Goal: Task Accomplishment & Management: Complete application form

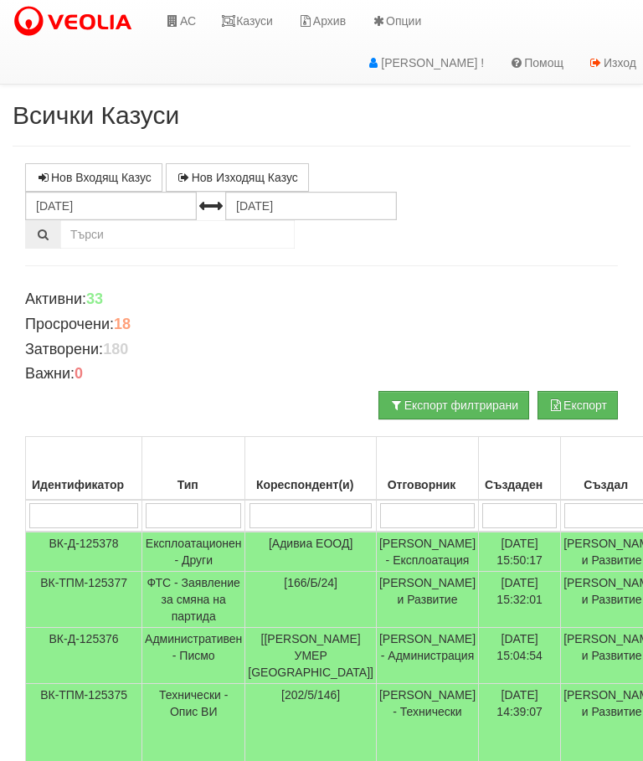
click at [192, 24] on link "АС" at bounding box center [180, 21] width 56 height 42
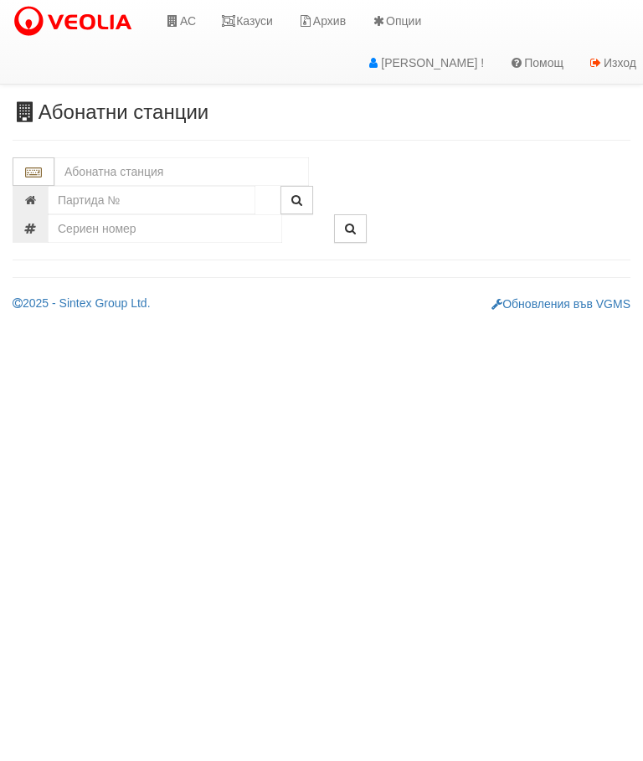
click at [162, 172] on input "text" at bounding box center [181, 171] width 254 height 28
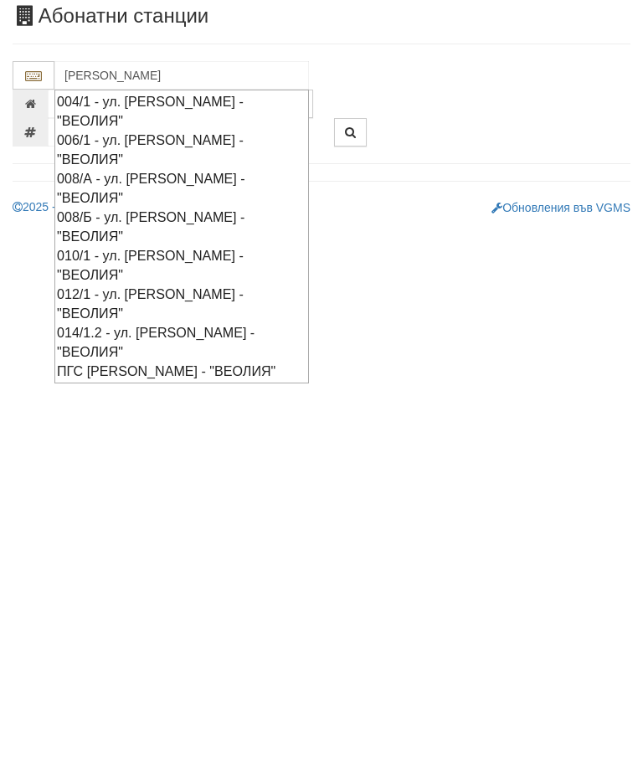
click at [197, 458] on div "ПГС ВАСИЛ ЛЕВСКИ - Трошево - "ВЕОЛИЯ"" at bounding box center [181, 467] width 249 height 19
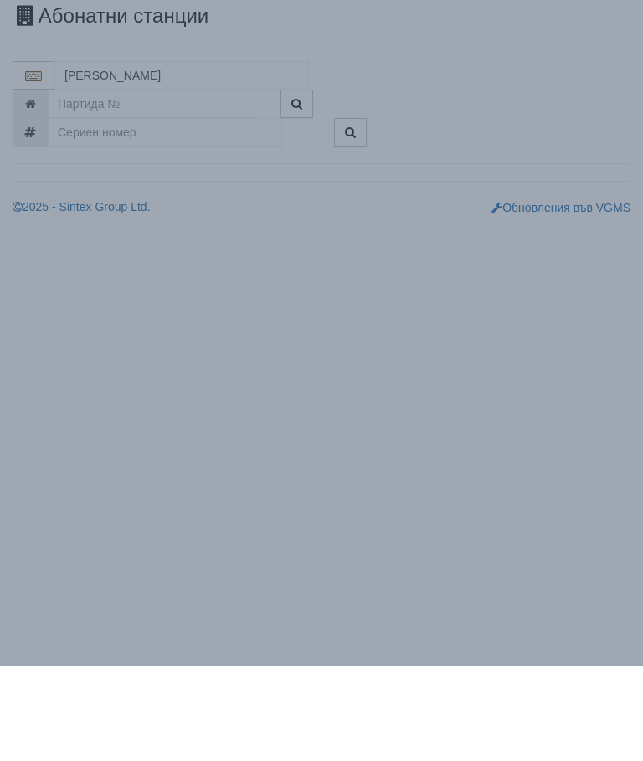
type input "ПГС ВАСИЛ ЛЕВСКИ - Трошево - "ВЕОЛИЯ""
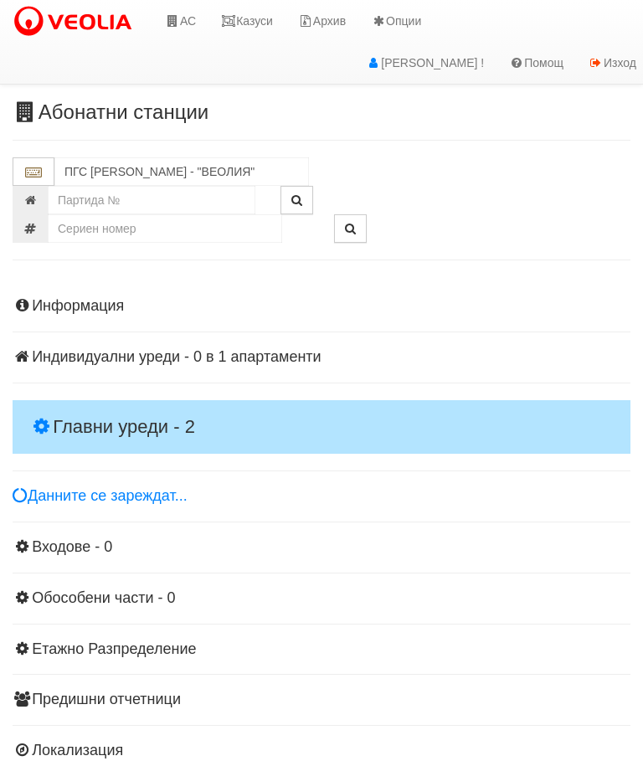
click at [187, 405] on h4 "Главни уреди - 2" at bounding box center [321, 427] width 617 height 54
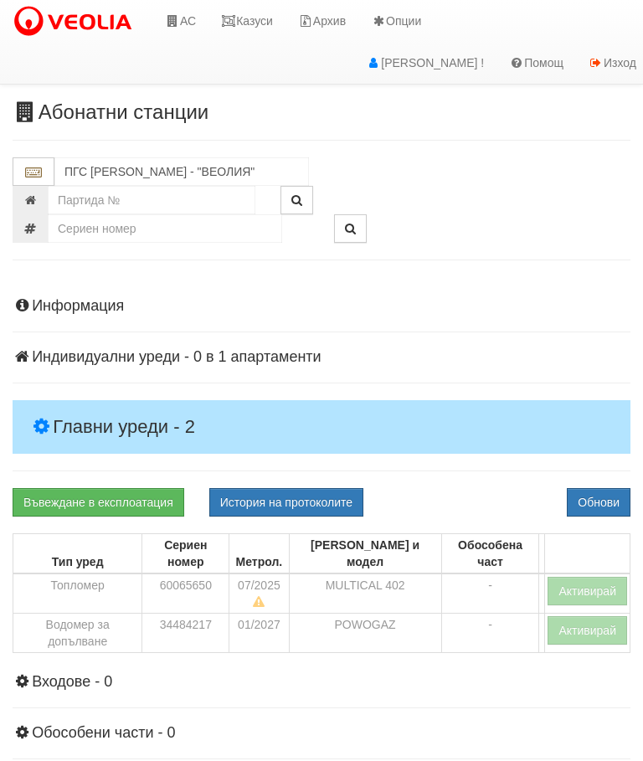
click at [587, 576] on button "Активирай" at bounding box center [586, 590] width 79 height 28
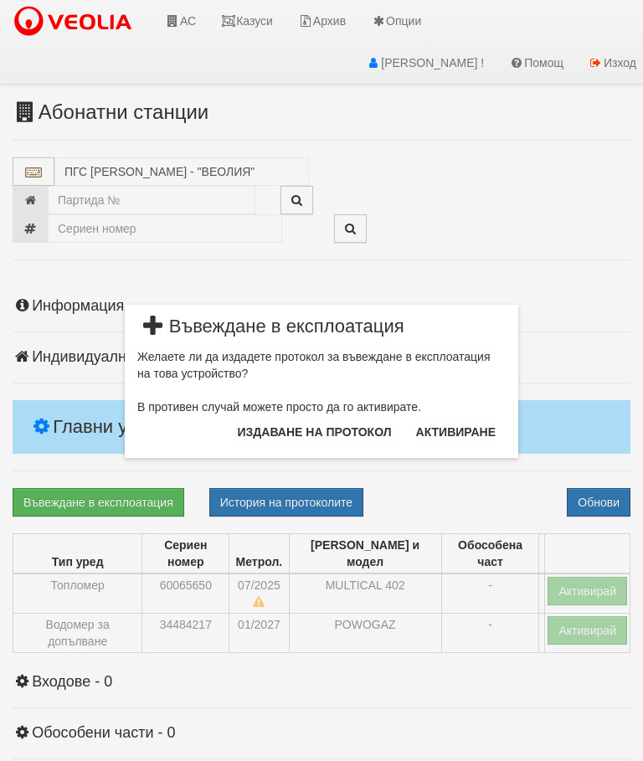
click at [345, 434] on button "Издаване на протокол" at bounding box center [315, 431] width 174 height 27
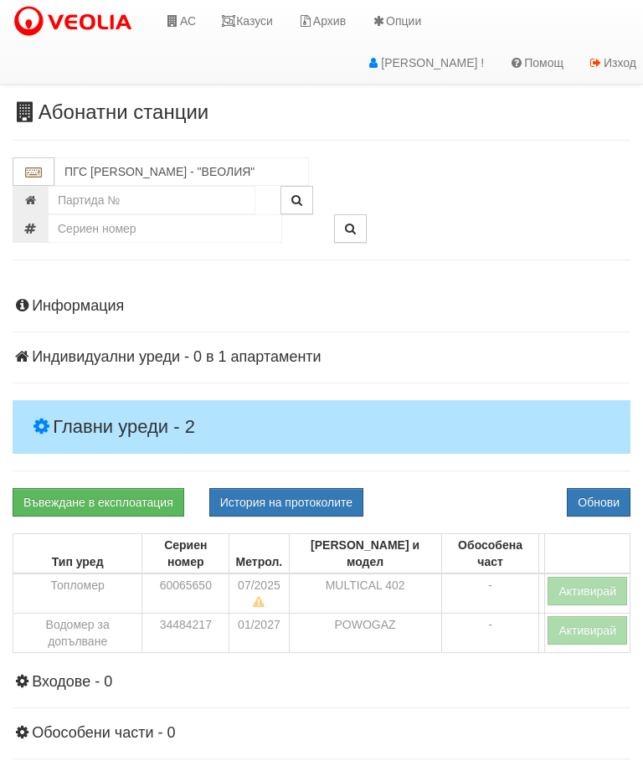
click at [612, 494] on button "Обнови" at bounding box center [598, 502] width 64 height 28
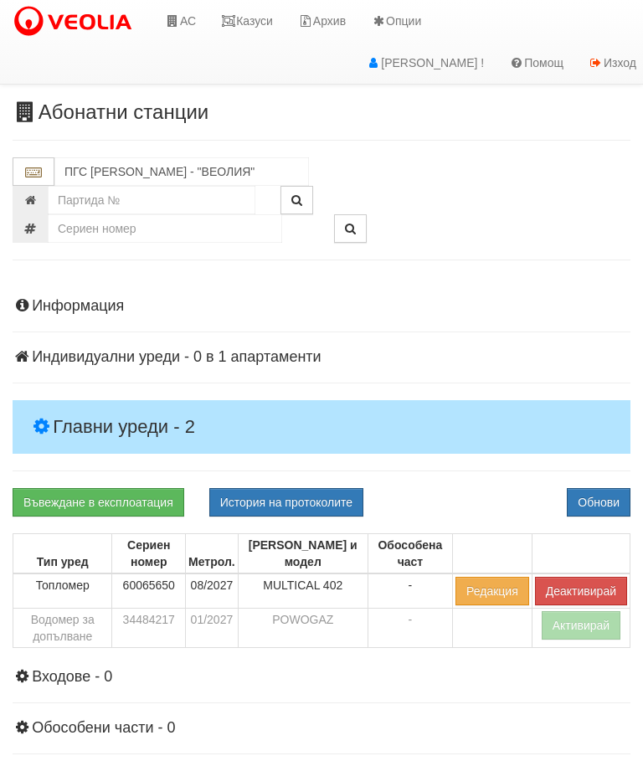
click at [136, 498] on link "Въвеждане в експлоатация" at bounding box center [99, 502] width 172 height 28
click at [614, 507] on button "Обнови" at bounding box center [598, 502] width 64 height 28
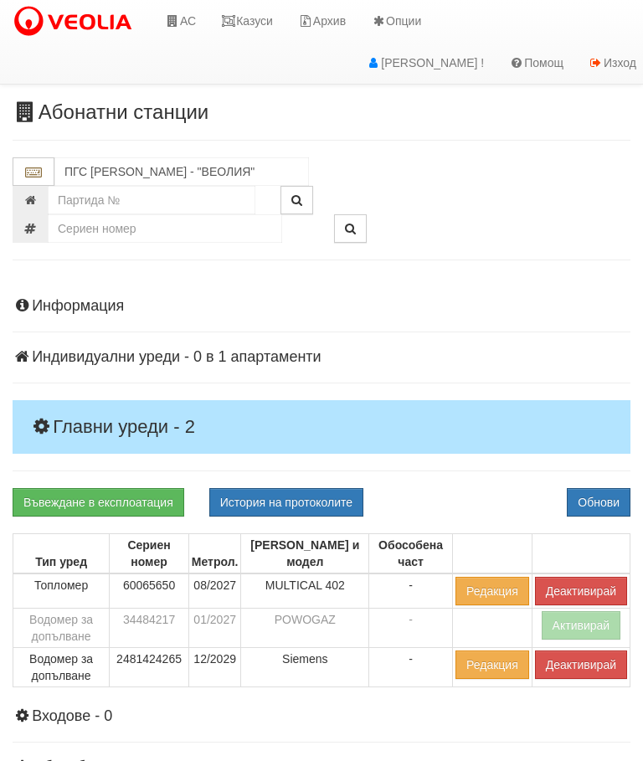
click at [90, 422] on div "Информация Параметри Брой Апартаменти: 1 Ползватели 07/2025 0 %" at bounding box center [321, 611] width 617 height 669
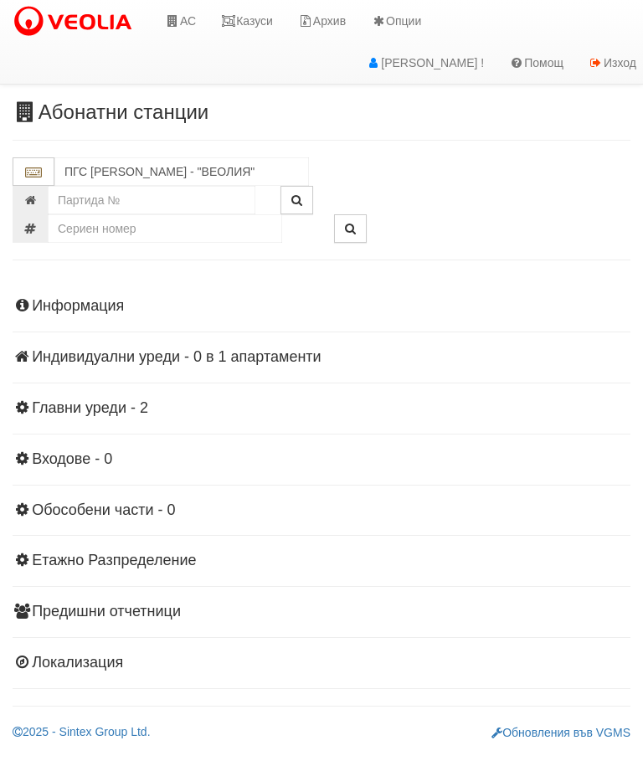
click at [244, 18] on link "Казуси" at bounding box center [246, 21] width 77 height 42
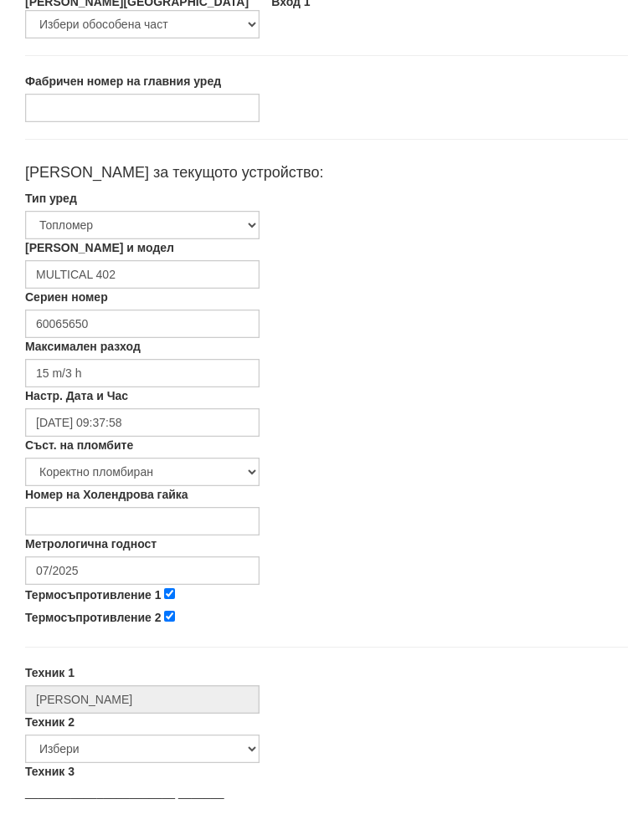
scroll to position [244, 0]
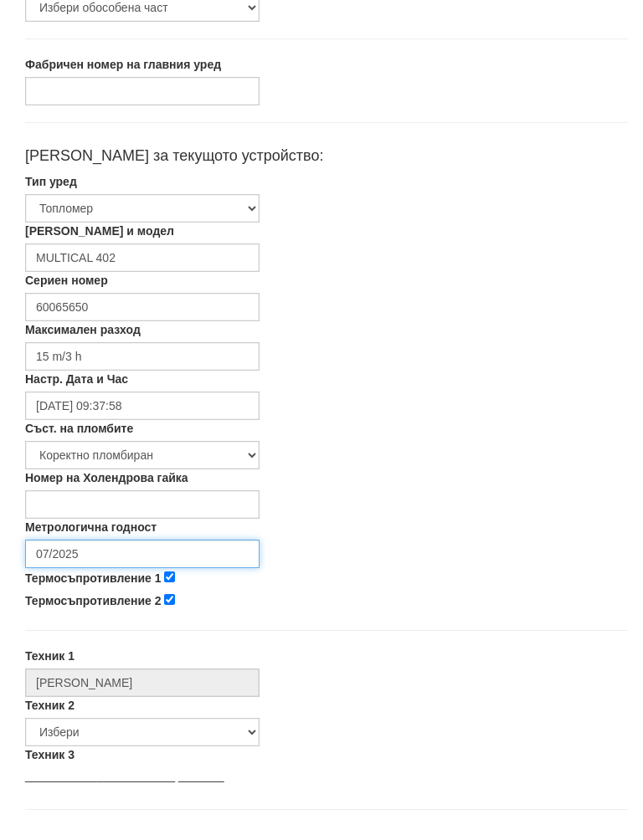
click at [212, 557] on input "07/2025" at bounding box center [142, 571] width 234 height 28
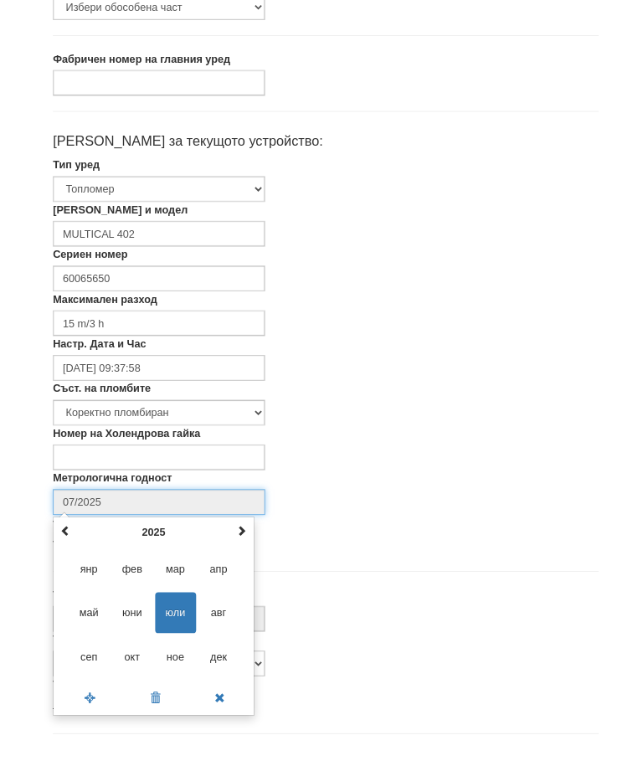
scroll to position [281, 0]
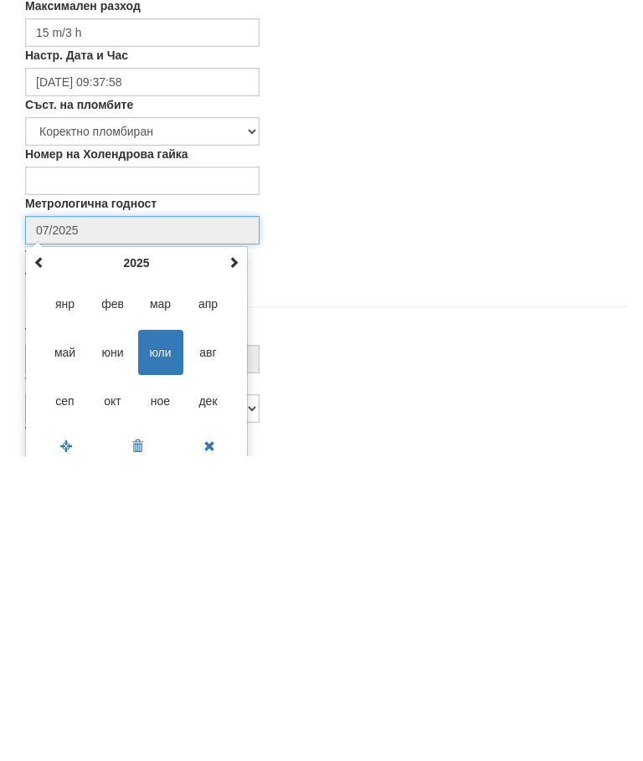
click at [232, 561] on span at bounding box center [234, 567] width 12 height 12
click at [237, 561] on span at bounding box center [234, 567] width 12 height 12
click at [218, 634] on span "авг" at bounding box center [208, 656] width 45 height 45
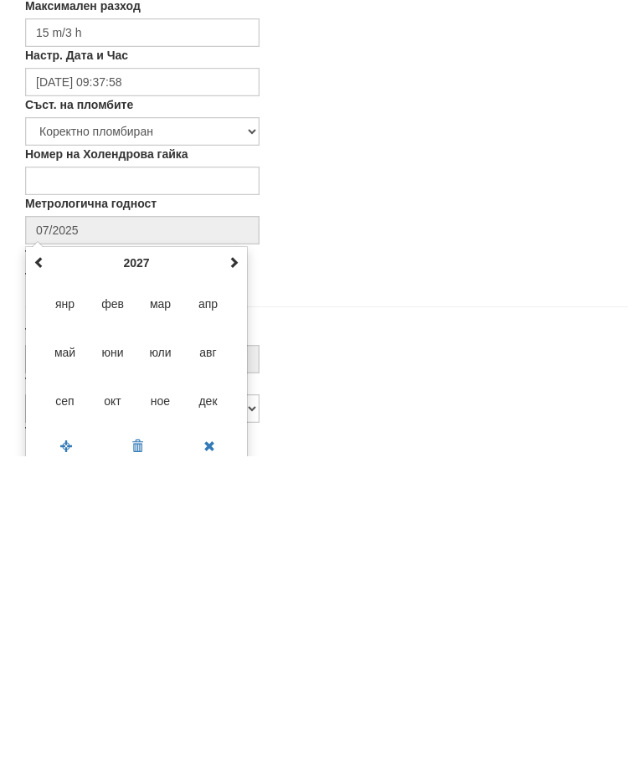
type input "08/2027"
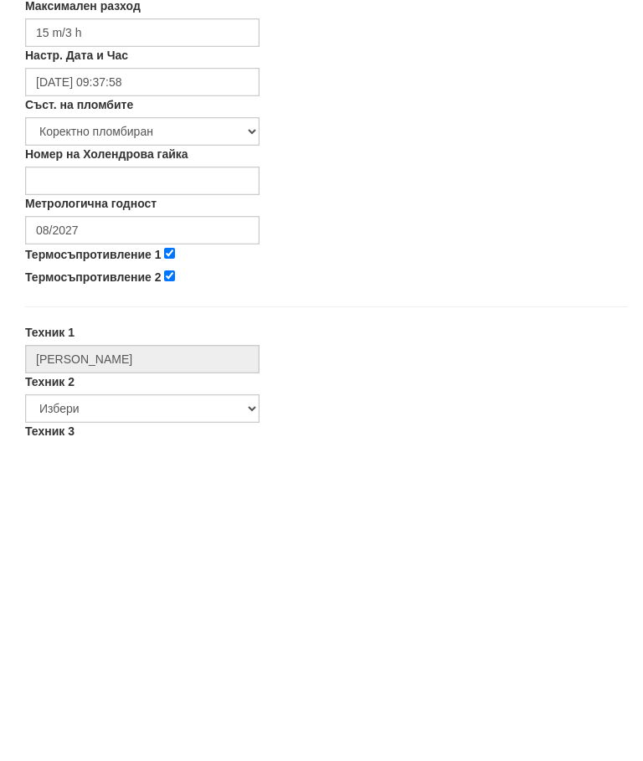
scroll to position [586, 0]
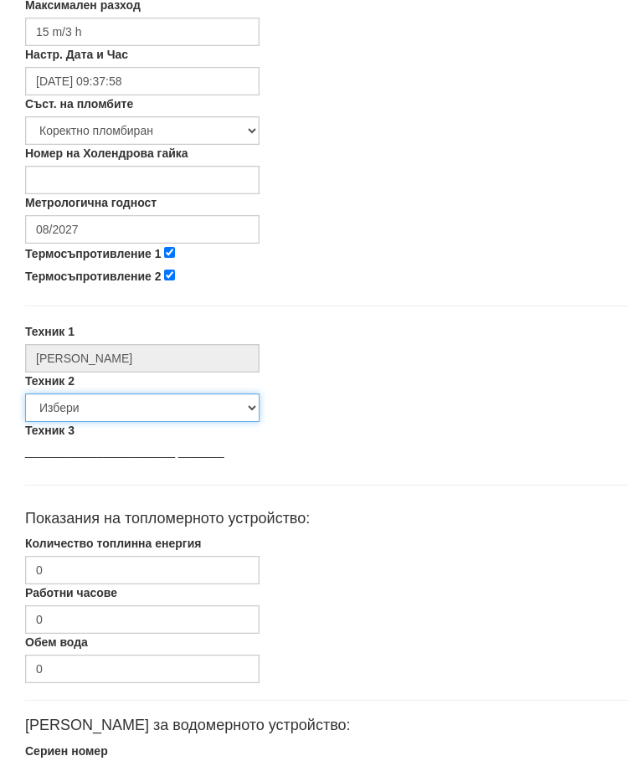
click at [192, 395] on select "Избери [PERSON_NAME] [PERSON_NAME] [PERSON_NAME] [PERSON_NAME] [PERSON_NAME] [P…" at bounding box center [142, 408] width 234 height 28
select select "00edca61-3213-4907-8f06-caa3b664f058"
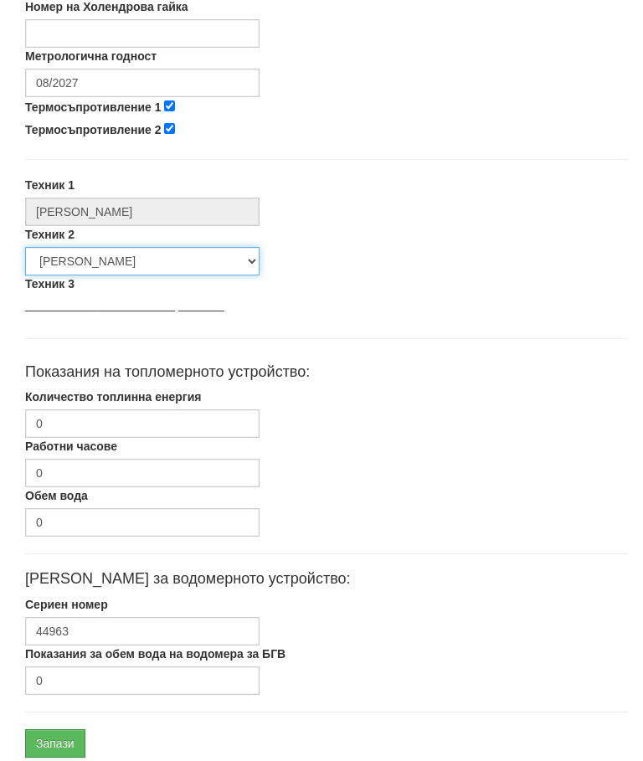
scroll to position [793, 0]
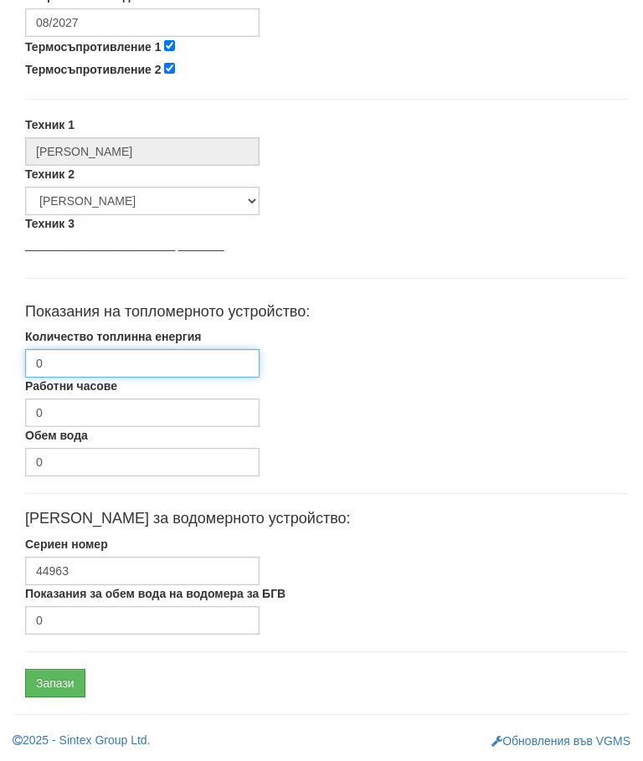
click at [233, 357] on input "0" at bounding box center [142, 363] width 234 height 28
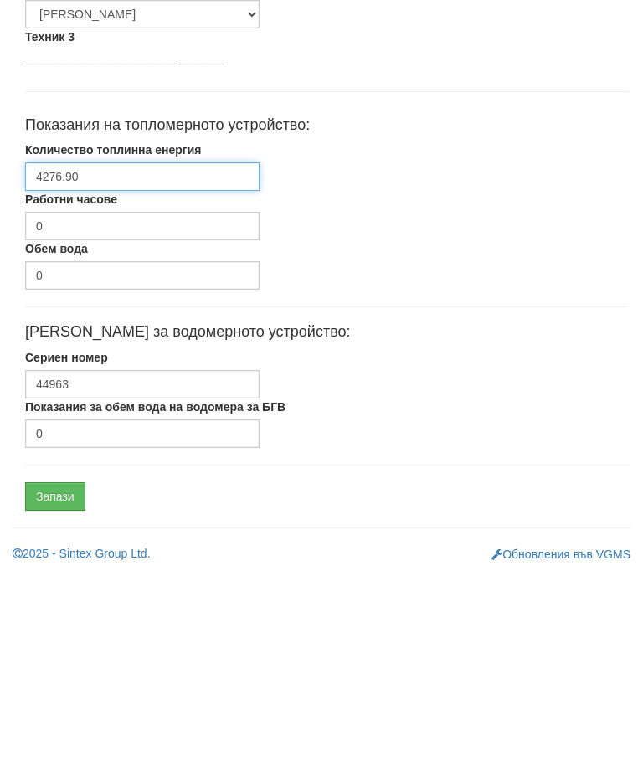
type input "4276.90"
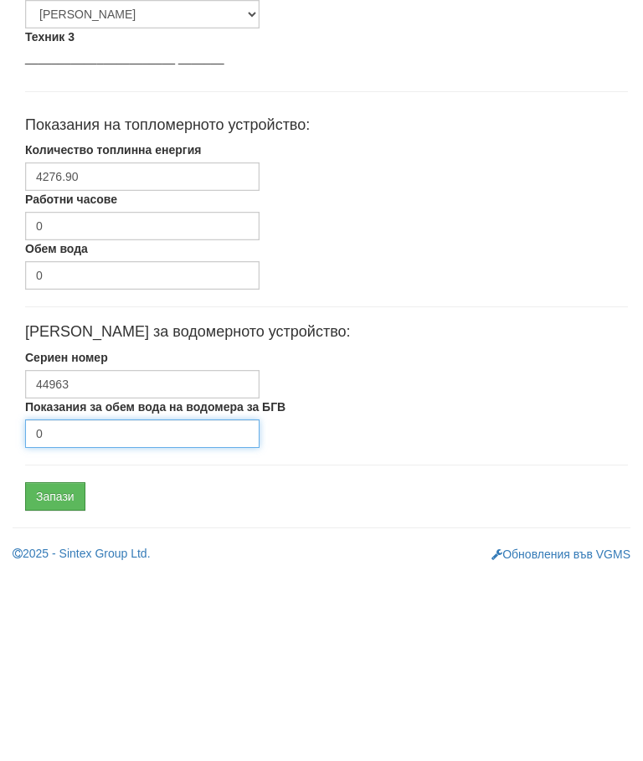
click at [225, 606] on input "0" at bounding box center [142, 620] width 234 height 28
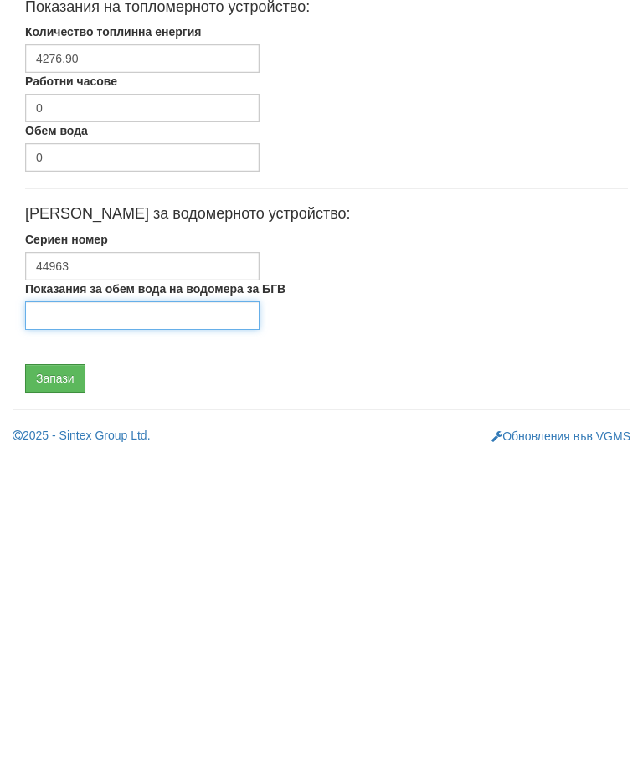
type input "0"
click at [79, 669] on input "Запази" at bounding box center [55, 683] width 60 height 28
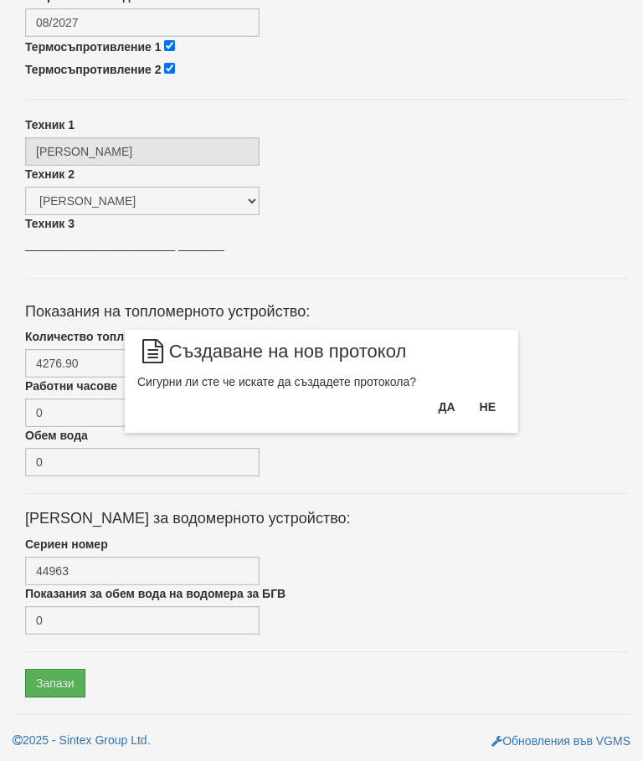
click at [454, 413] on button "Да" at bounding box center [446, 406] width 37 height 27
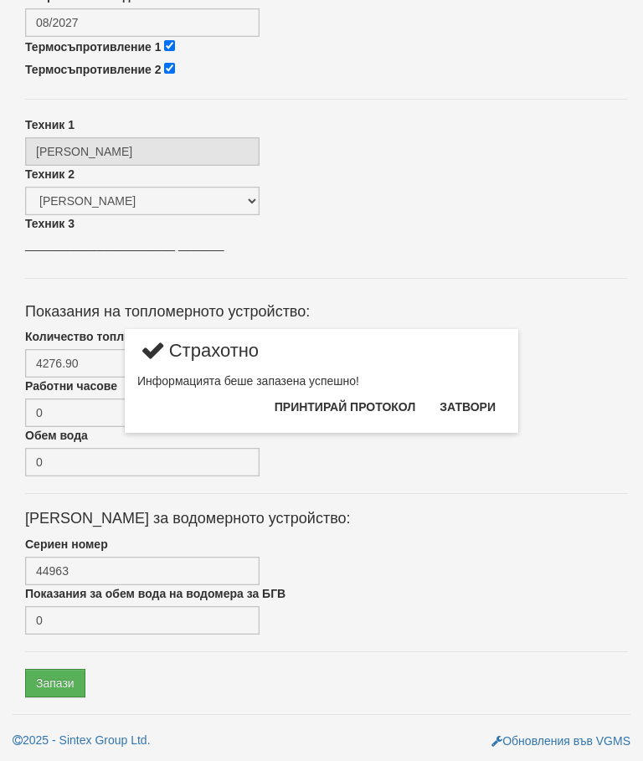
click at [480, 409] on button "Затвори" at bounding box center [467, 406] width 76 height 27
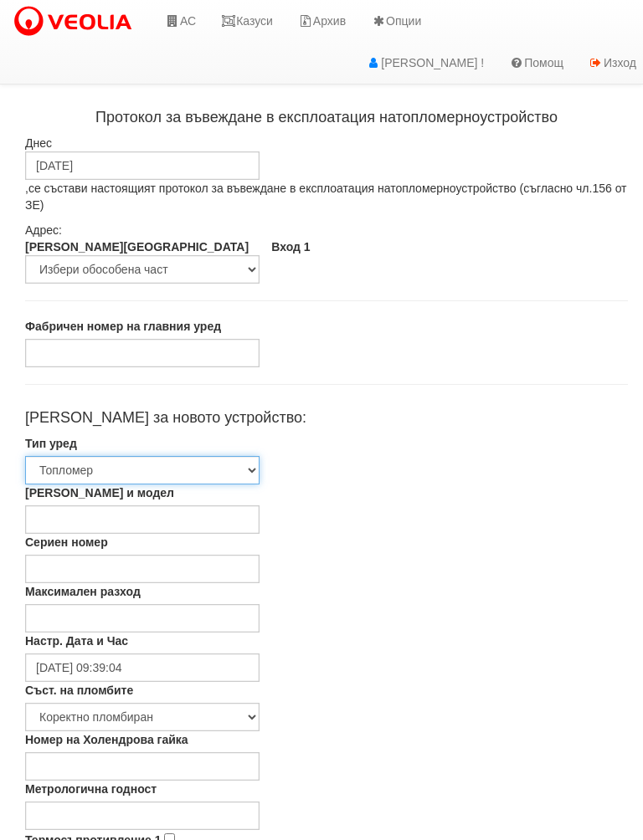
click at [229, 466] on select "[PERSON_NAME] [PERSON_NAME] 2 Водомер за допълване" at bounding box center [142, 470] width 234 height 28
select select "3"
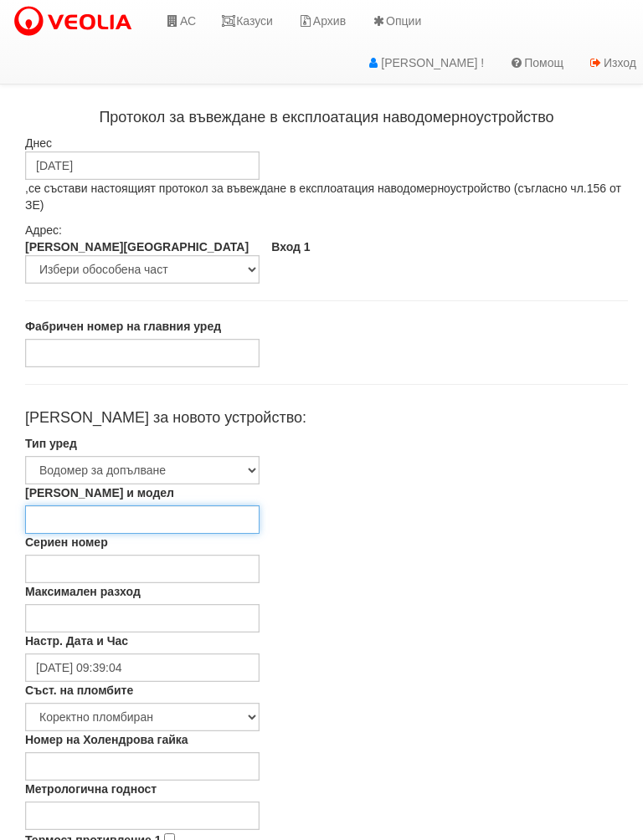
click at [223, 510] on input "Марка и модел" at bounding box center [142, 519] width 234 height 28
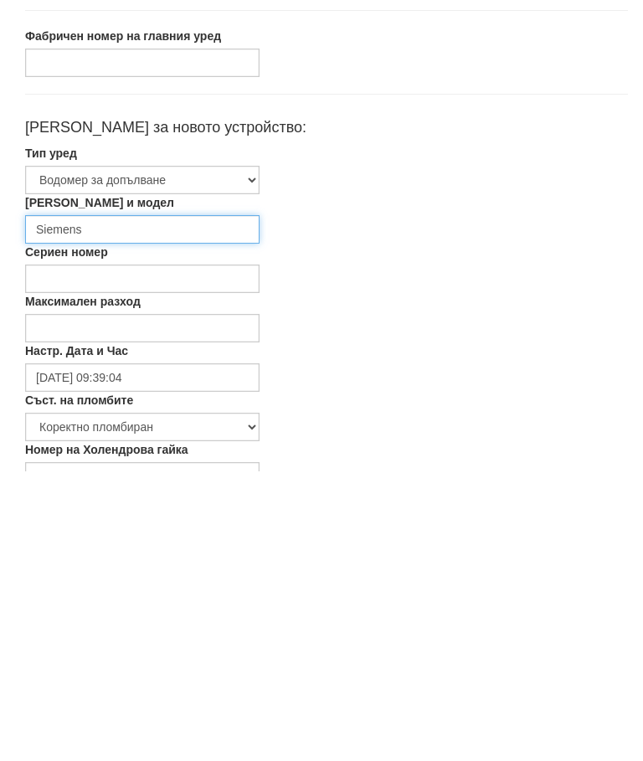
type input "Siemens"
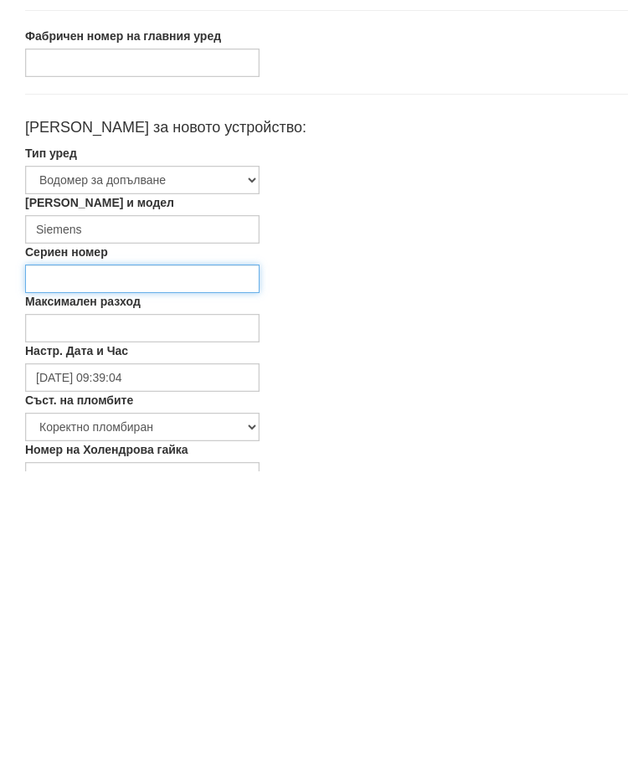
click at [212, 555] on input "Сериен номер" at bounding box center [142, 569] width 234 height 28
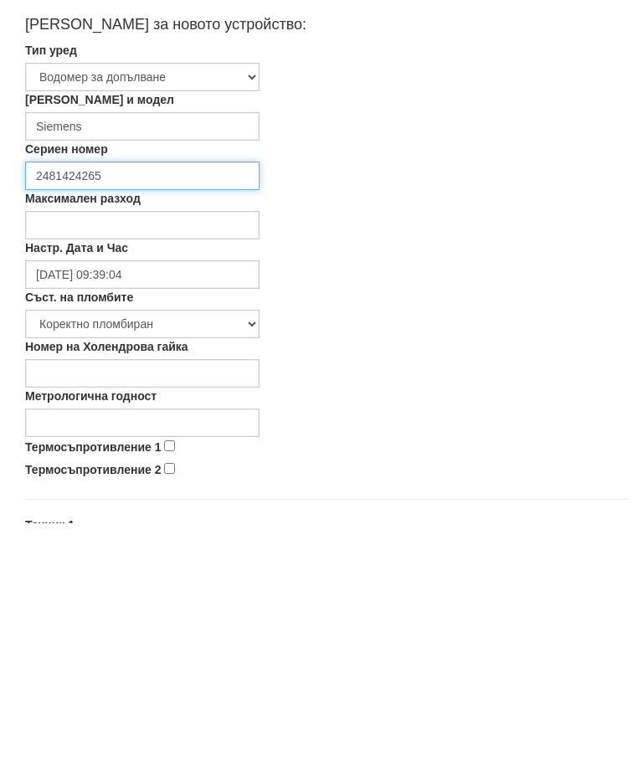
scroll to position [167, 0]
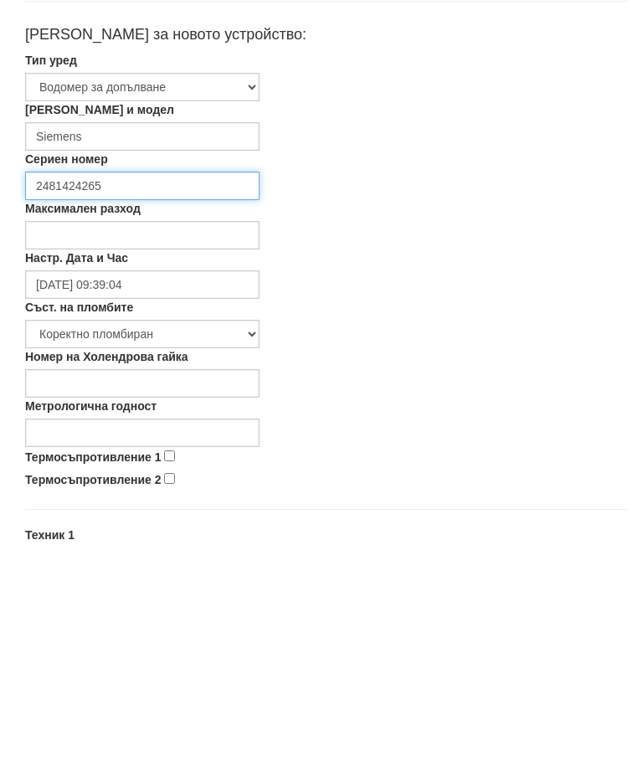
type input "2481424265"
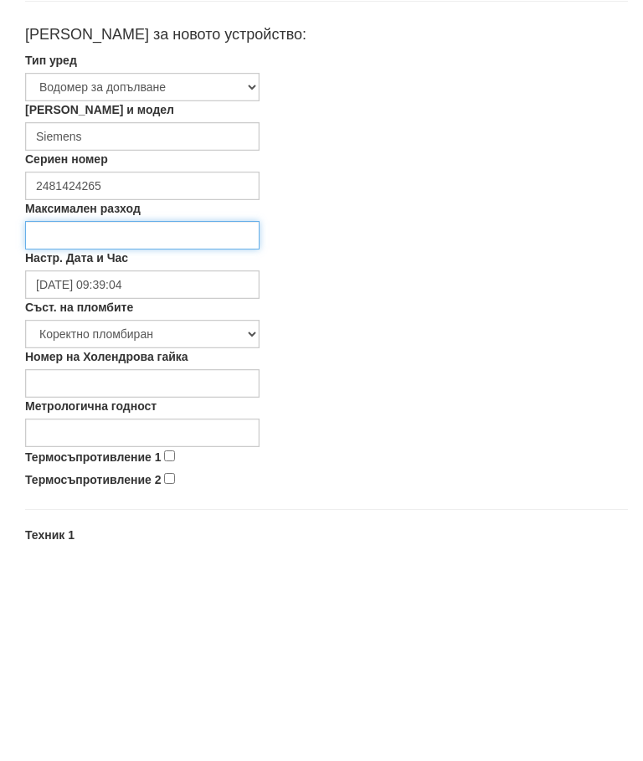
click at [218, 437] on input "Максимален разход" at bounding box center [142, 451] width 234 height 28
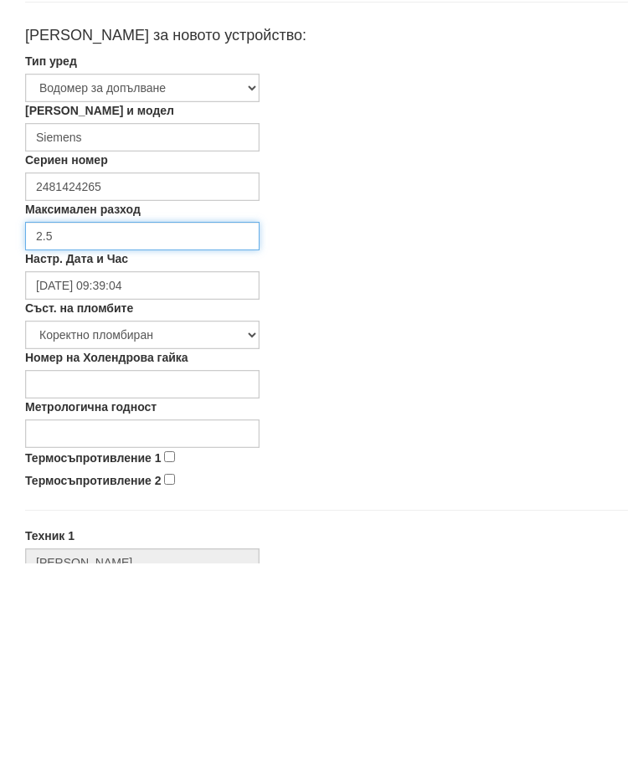
scroll to position [188, 0]
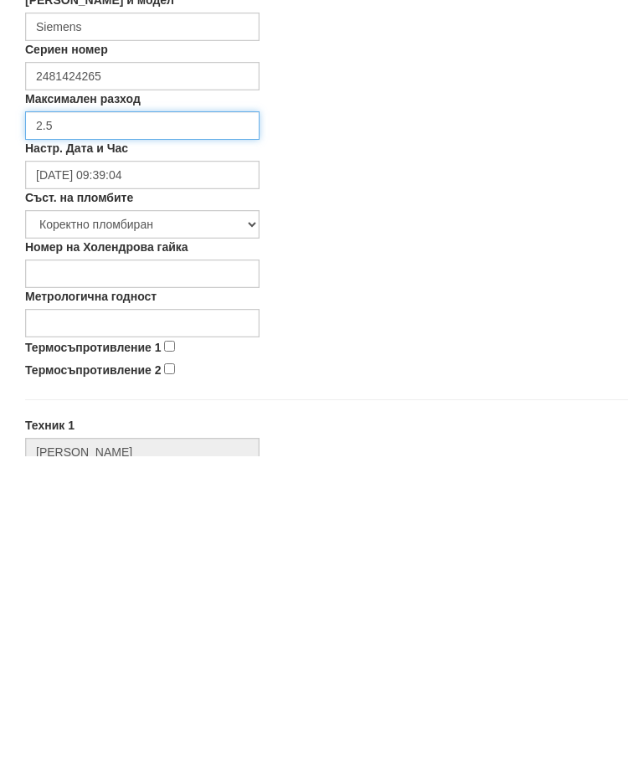
type input "2.5"
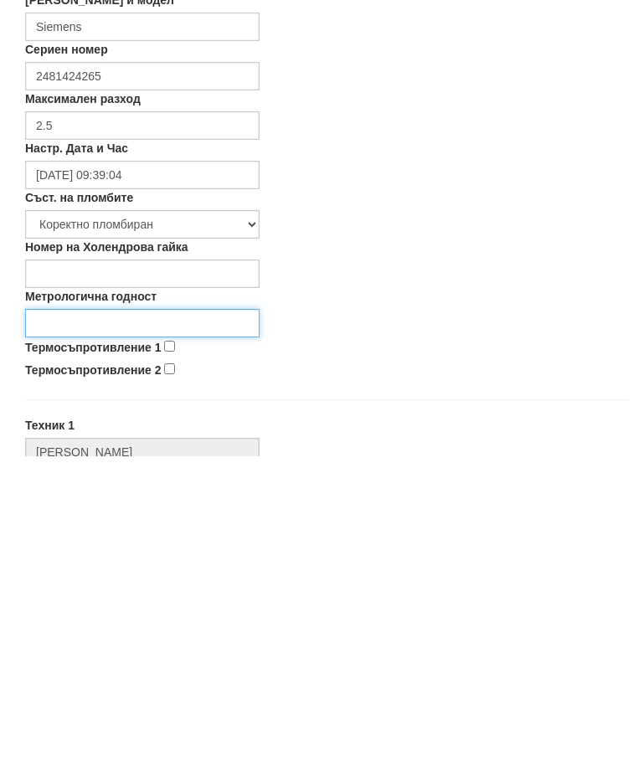
click at [238, 613] on input "Метрологична годност" at bounding box center [142, 627] width 234 height 28
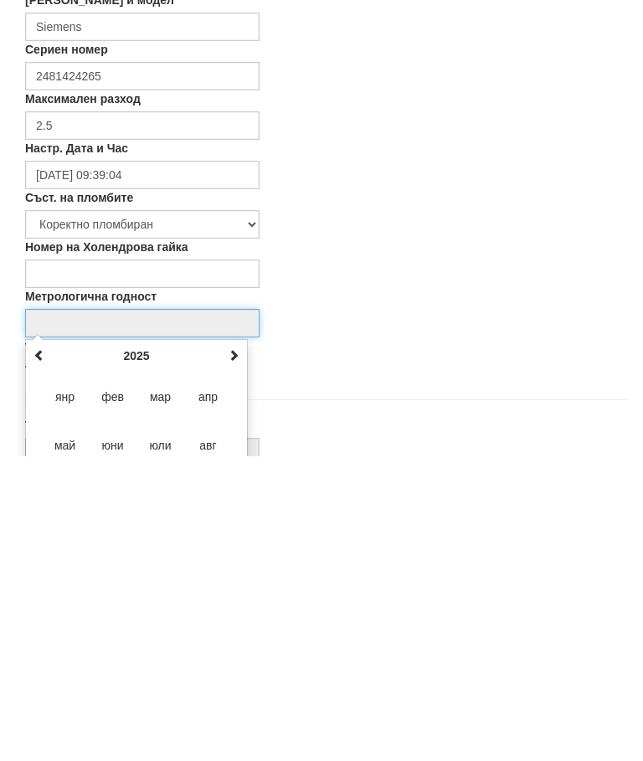
click at [238, 653] on span at bounding box center [234, 659] width 12 height 12
click at [226, 648] on th at bounding box center [233, 660] width 20 height 25
click at [233, 648] on th at bounding box center [233, 660] width 20 height 25
click at [236, 653] on span at bounding box center [234, 659] width 12 height 12
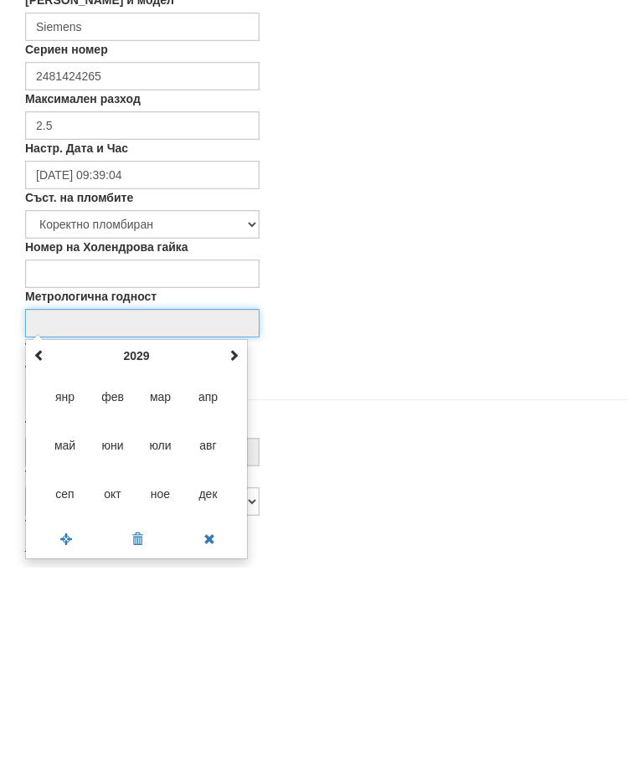
scroll to position [300, 0]
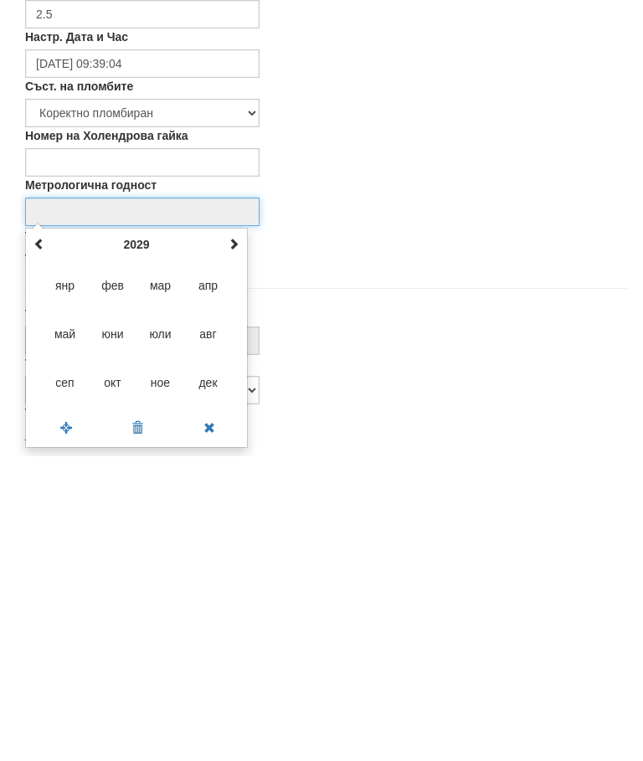
click at [208, 664] on span "дек" at bounding box center [208, 686] width 45 height 45
type input "12/2029"
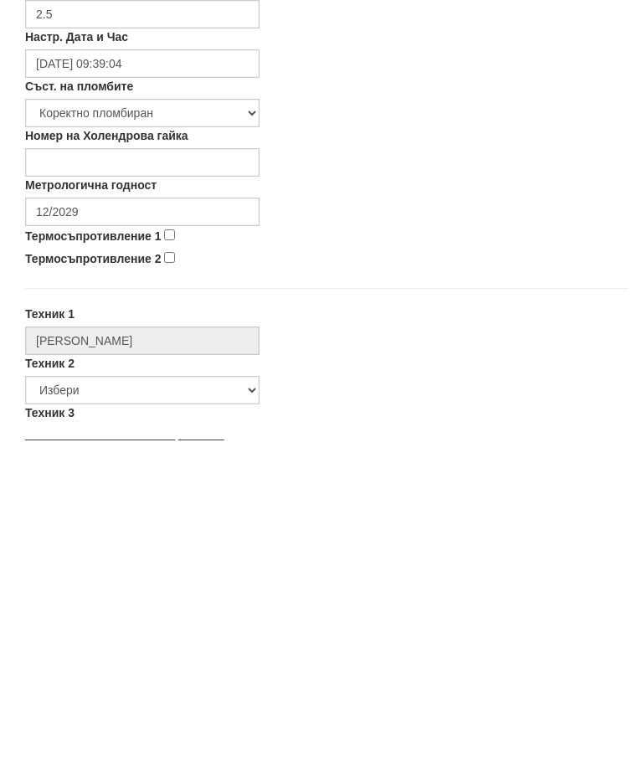
scroll to position [604, 0]
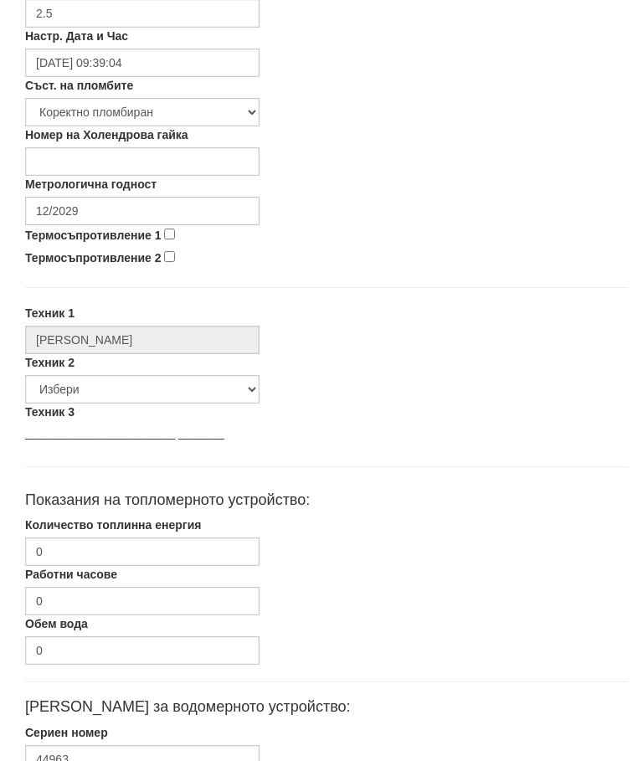
click at [175, 229] on input "Термосъпротивление 1" at bounding box center [169, 234] width 11 height 11
checkbox input "true"
click at [175, 257] on input "Термосъпротивление 2" at bounding box center [169, 257] width 11 height 11
checkbox input "true"
click at [218, 386] on select "Избери Недко Тодоров Дончо Дончев Георги Колчаков Илиян Любчев Христо Пенев Све…" at bounding box center [142, 390] width 234 height 28
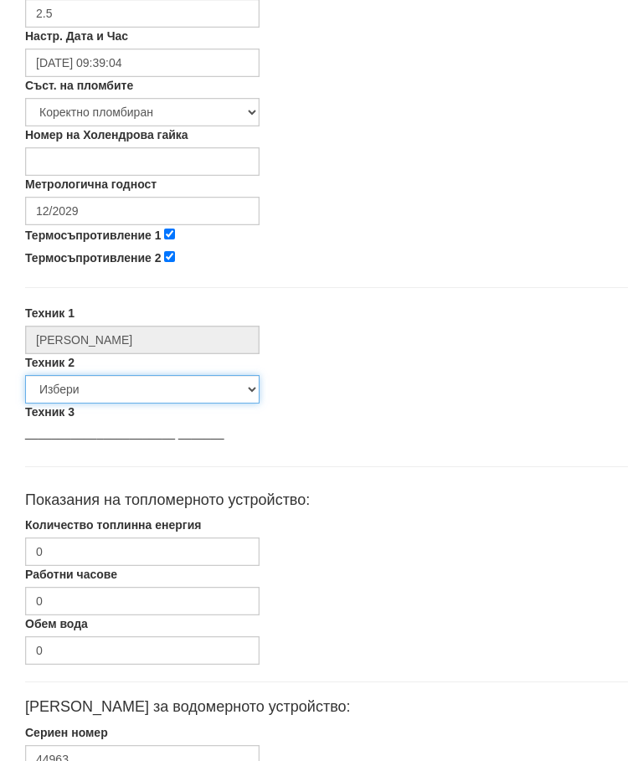
scroll to position [605, 0]
select select "00edca61-3213-4907-8f06-caa3b664f058"
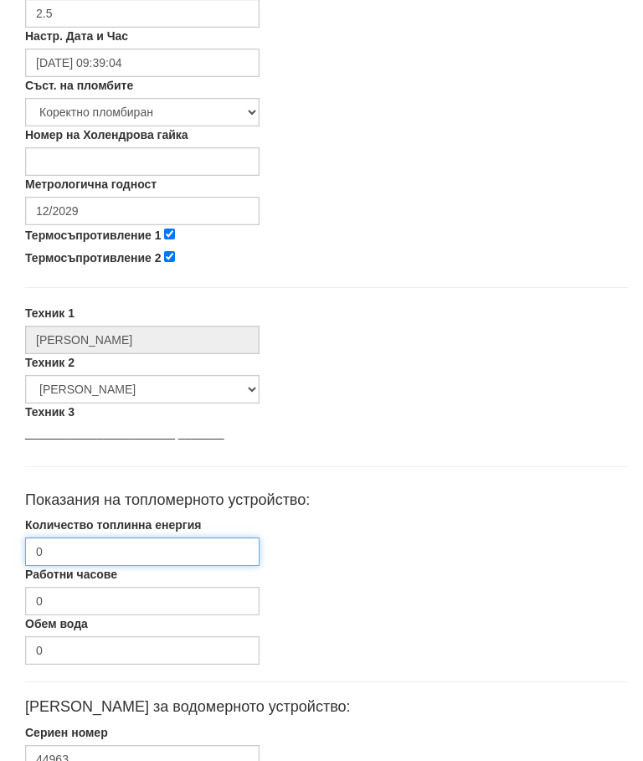
click at [209, 549] on input "0" at bounding box center [142, 551] width 234 height 28
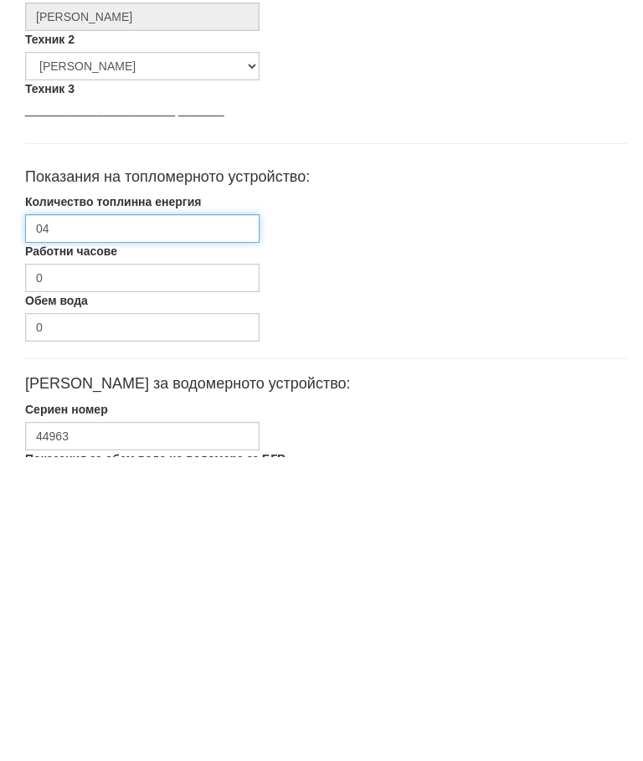
type input "0"
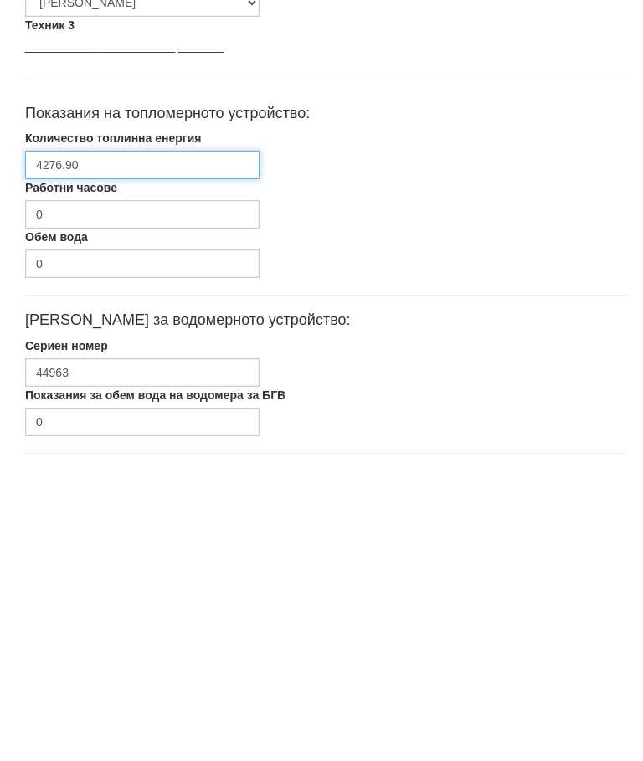
type input "4276.90"
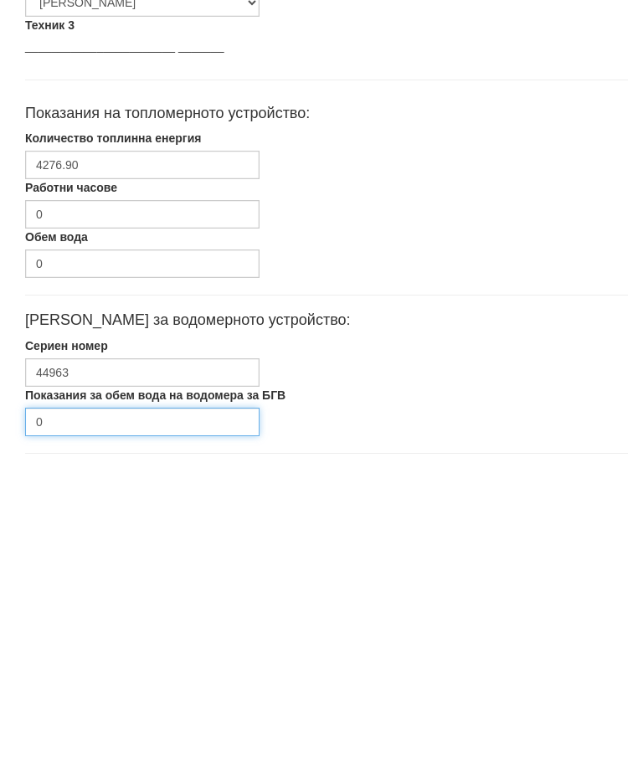
click at [203, 712] on input "0" at bounding box center [142, 726] width 234 height 28
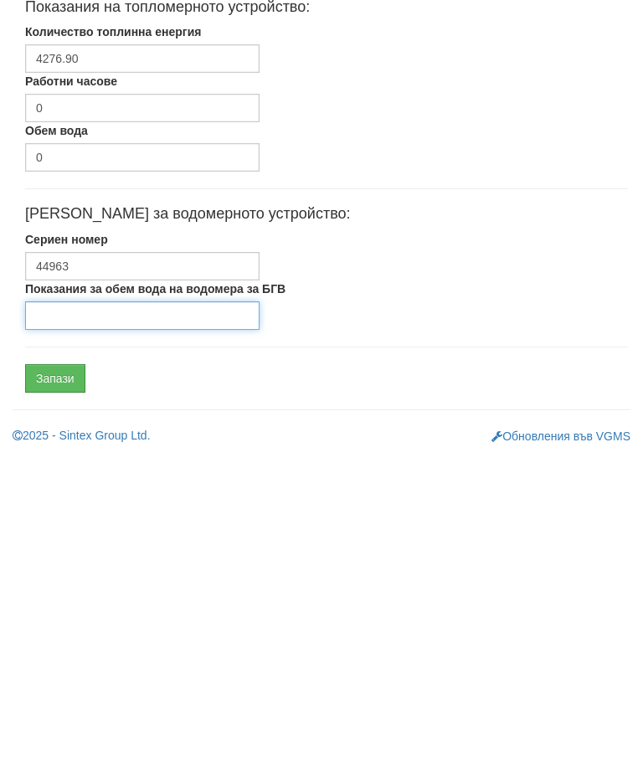
type input "0"
click at [63, 669] on input "Запази" at bounding box center [55, 683] width 60 height 28
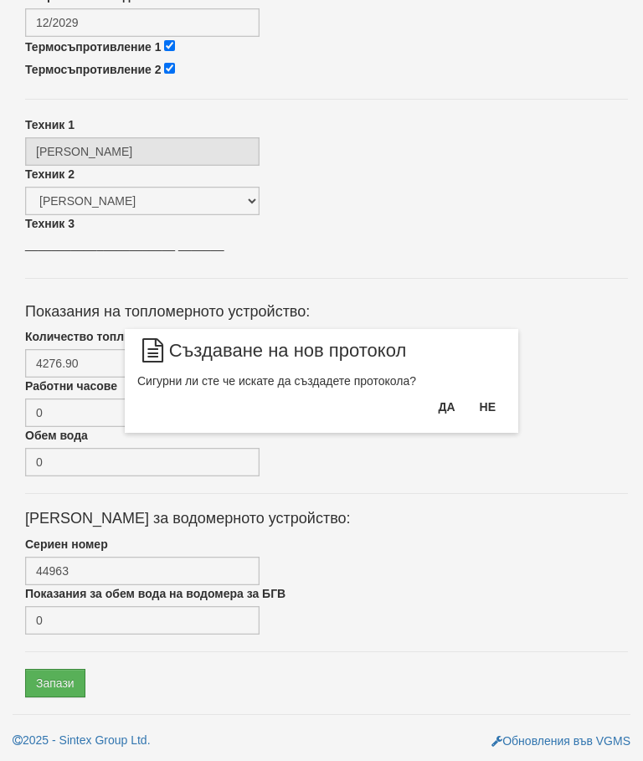
click at [452, 412] on button "Да" at bounding box center [446, 406] width 37 height 27
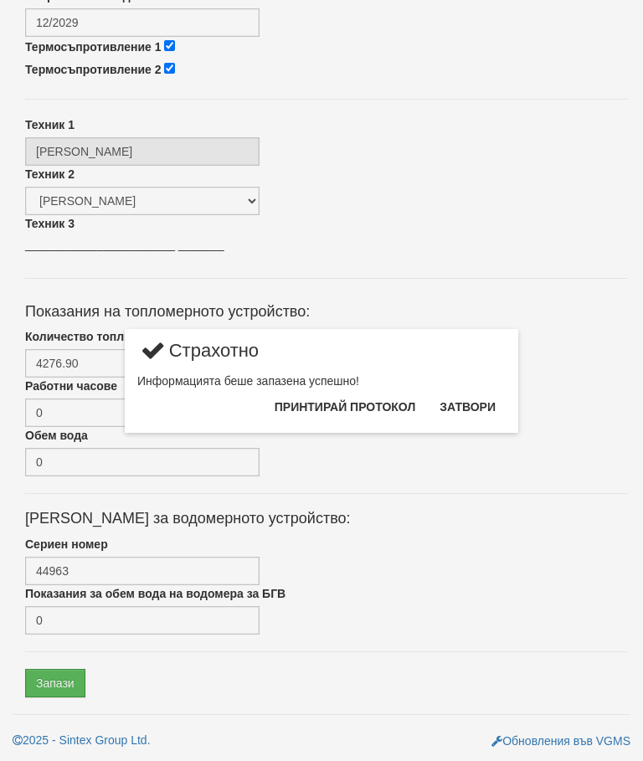
click at [494, 408] on button "Затвори" at bounding box center [467, 406] width 76 height 27
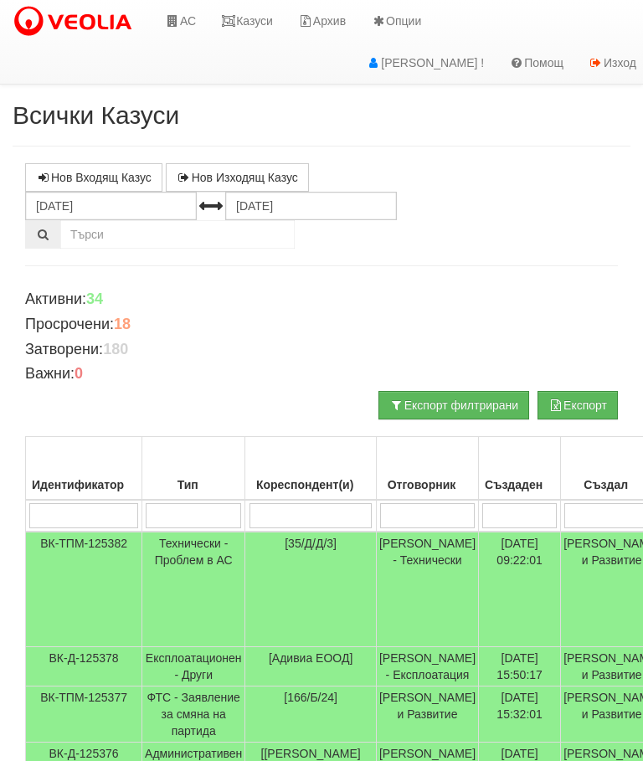
click at [187, 13] on link "АС" at bounding box center [180, 21] width 56 height 42
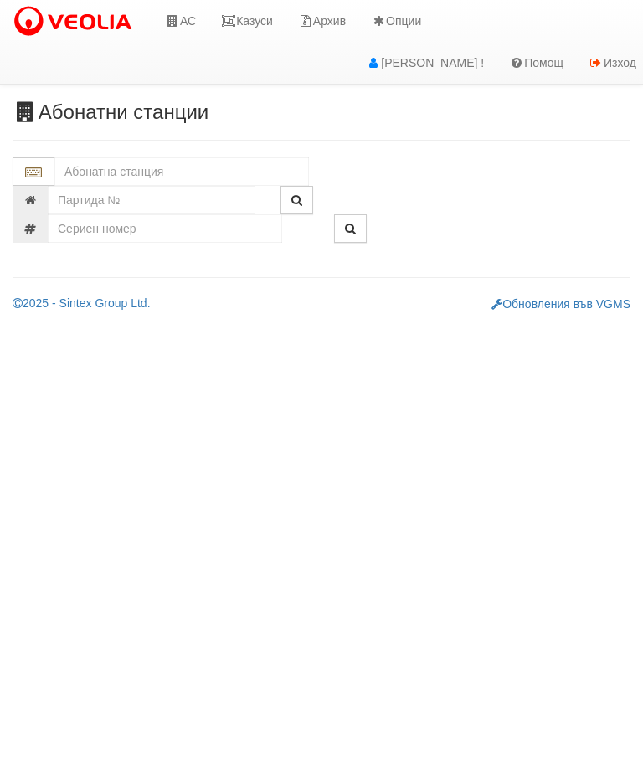
click at [104, 169] on input "text" at bounding box center [181, 171] width 254 height 28
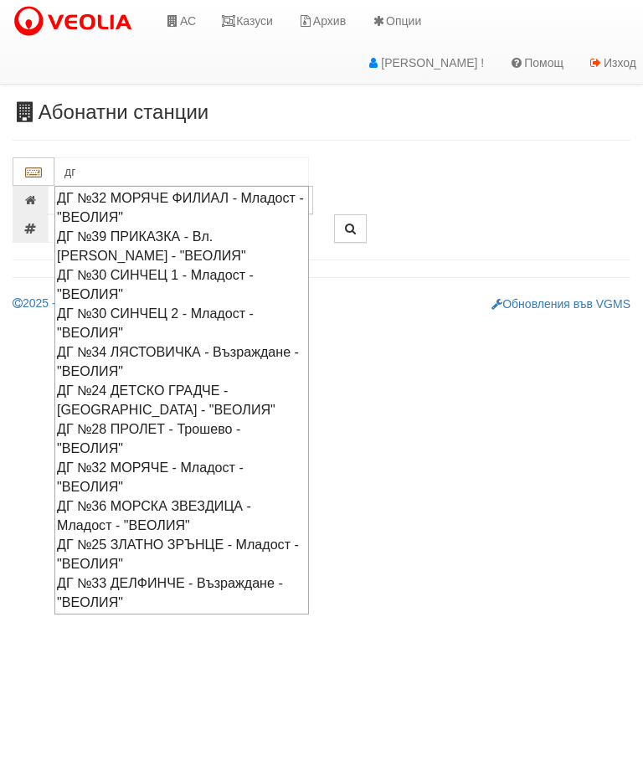
click at [120, 272] on div "ДГ №30 СИНЧЕЦ 1 - Младост - "ВЕОЛИЯ"" at bounding box center [181, 284] width 249 height 38
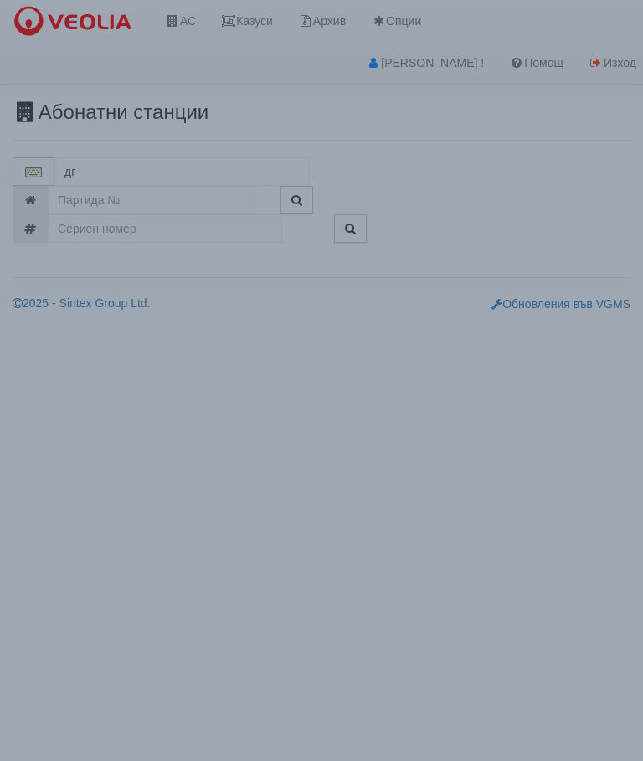
type input "ДГ №30 СИНЧЕЦ 1 - Младост - "ВЕОЛИЯ""
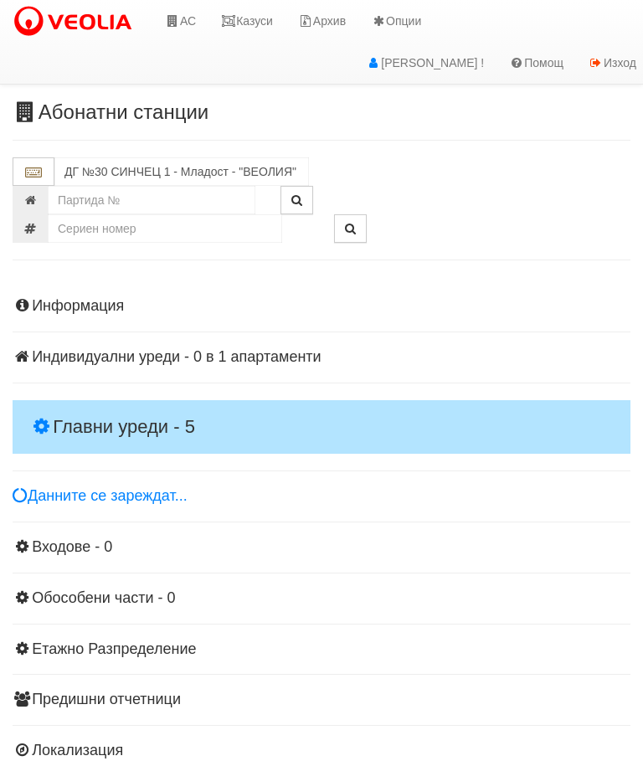
click at [87, 407] on h4 "Главни уреди - 5" at bounding box center [321, 427] width 617 height 54
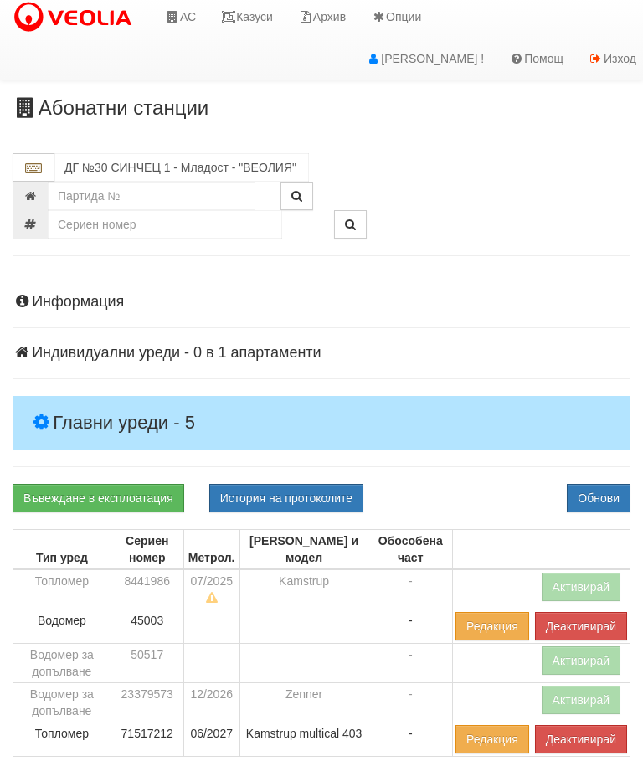
scroll to position [4, 0]
click at [72, 489] on link "Въвеждане в експлоатация" at bounding box center [99, 498] width 172 height 28
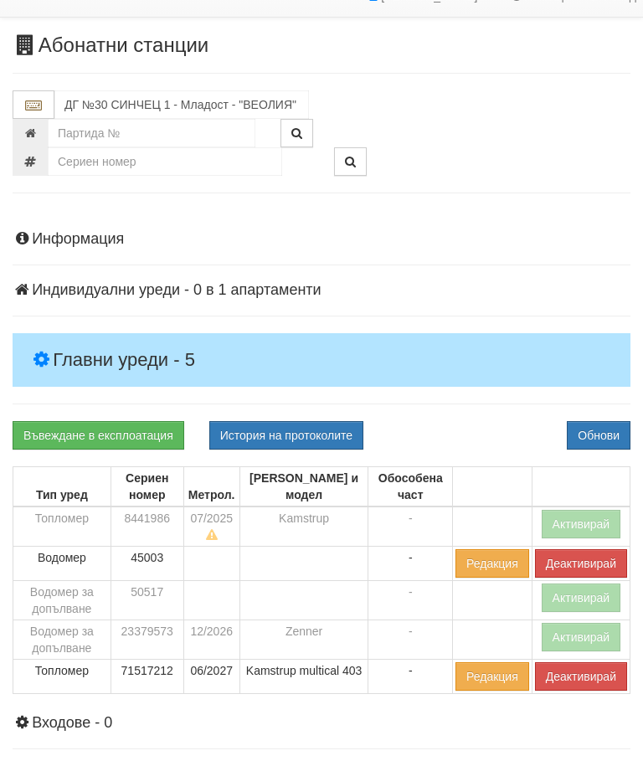
click at [616, 424] on button "Обнови" at bounding box center [598, 435] width 64 height 28
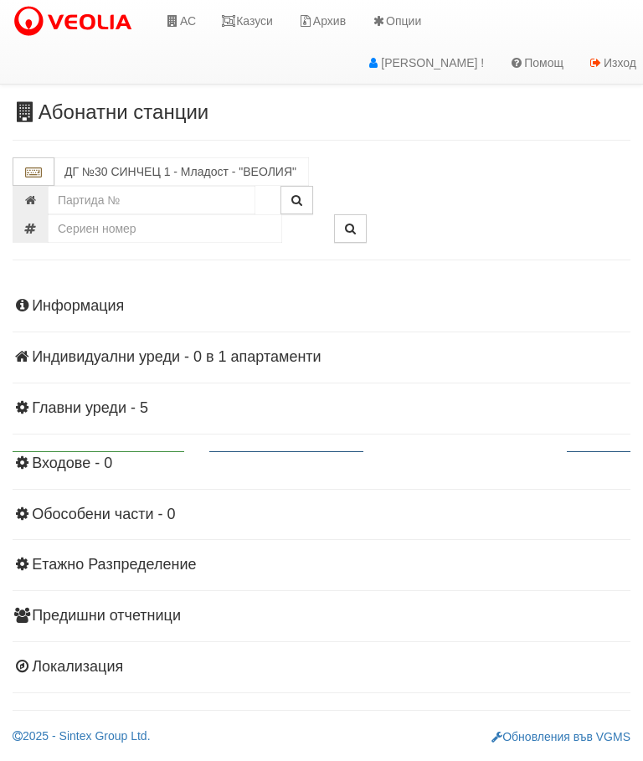
scroll to position [0, 0]
click at [113, 417] on div "Информация Параметри Брой Апартаменти: 1 Ползватели 07/2025 0 %" at bounding box center [321, 484] width 617 height 415
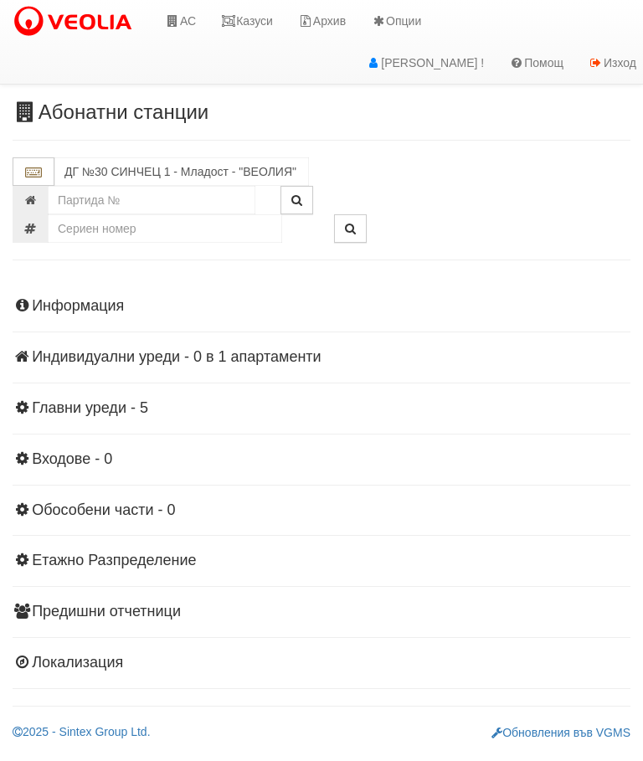
click at [260, 17] on link "Казуси" at bounding box center [246, 21] width 77 height 42
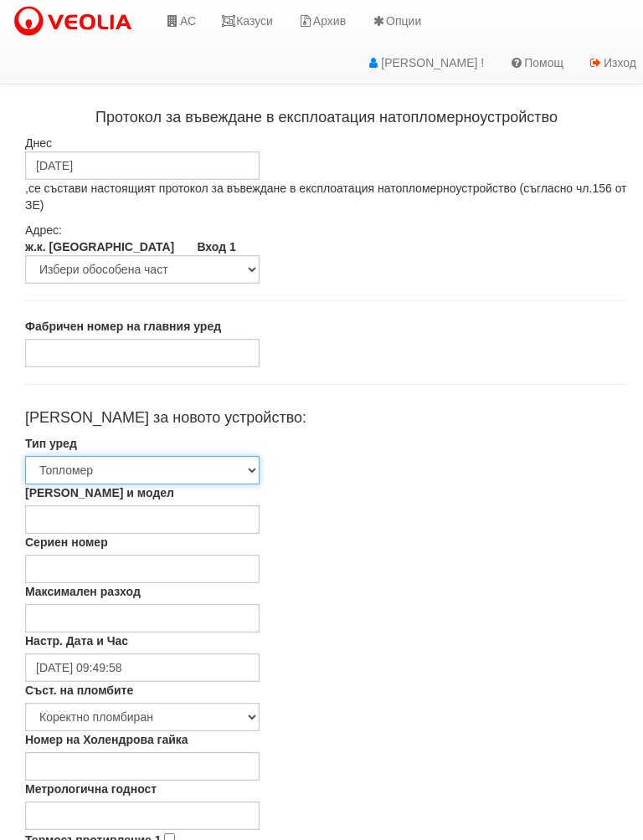
click at [101, 465] on select "Избери Топломер Водомер Водомер 2 Водомер за допълване" at bounding box center [142, 470] width 234 height 28
select select "3"
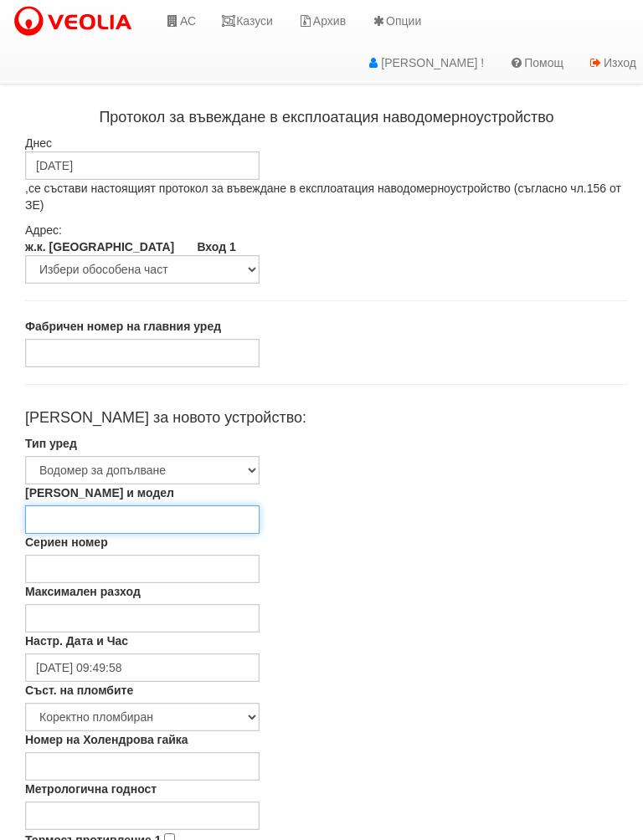
click at [64, 508] on input "Марка и модел" at bounding box center [142, 519] width 234 height 28
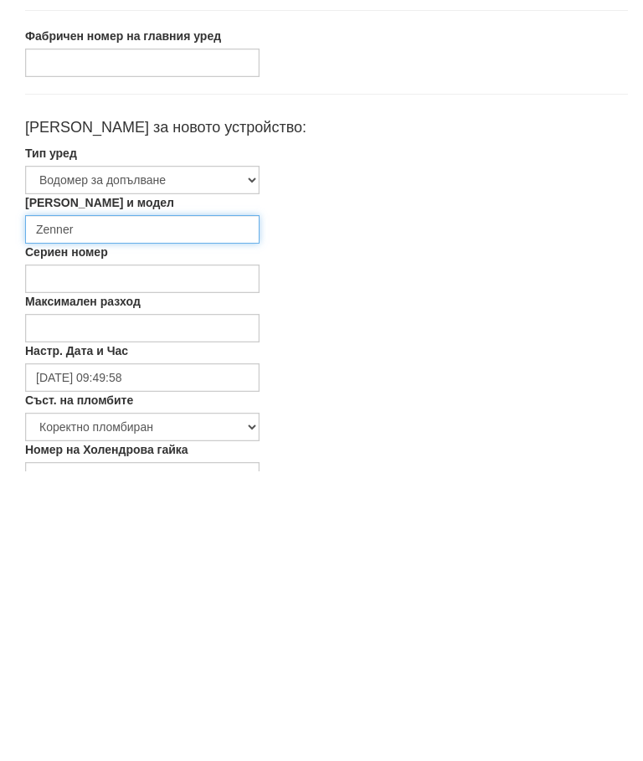
type input "Zenner"
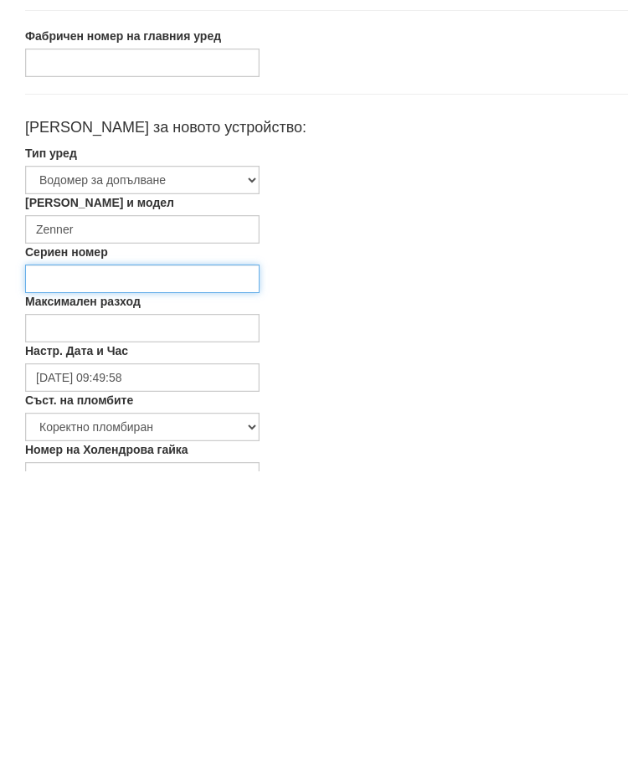
click at [214, 555] on input "Сериен номер" at bounding box center [142, 569] width 234 height 28
type input "17475464"
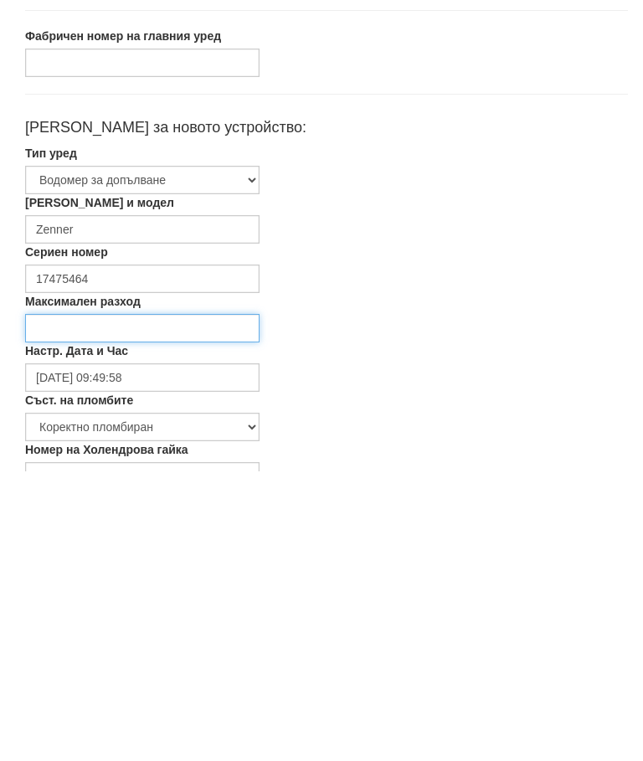
click at [81, 604] on input "Максимален разход" at bounding box center [142, 618] width 234 height 28
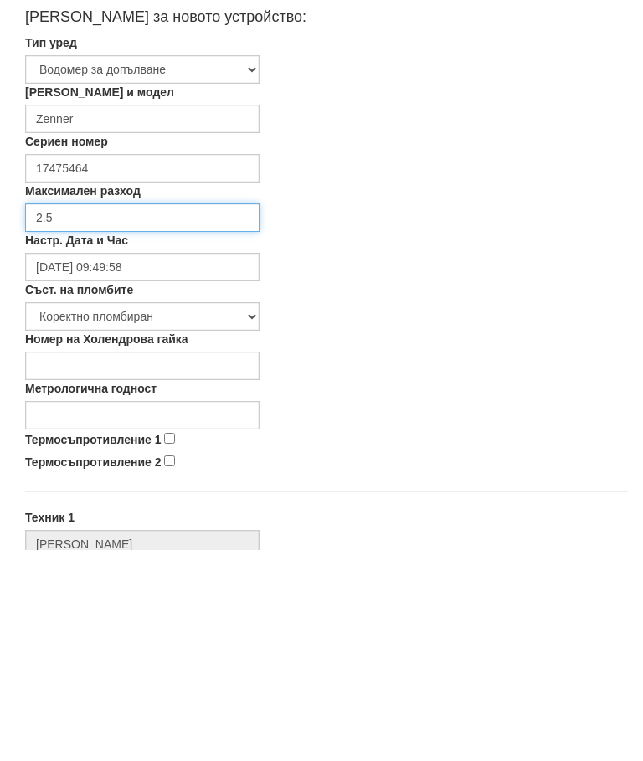
scroll to position [197, 0]
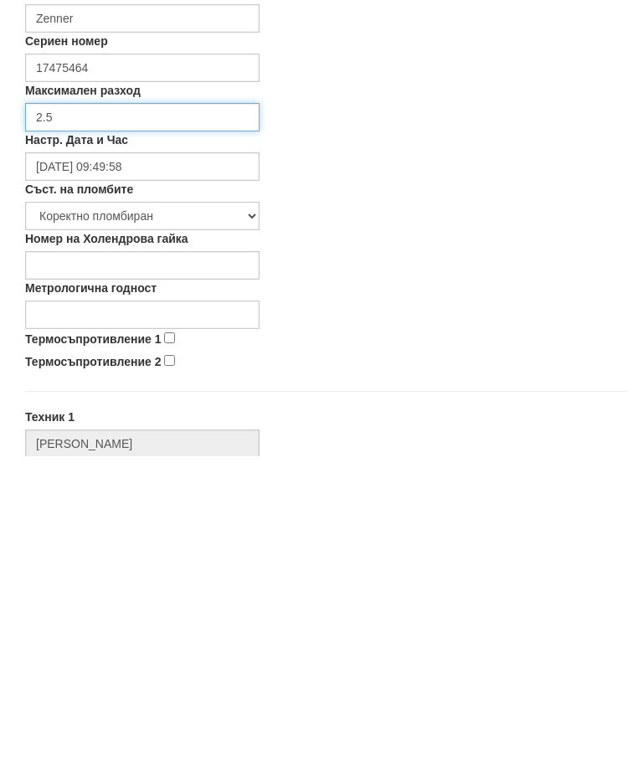
type input "2.5"
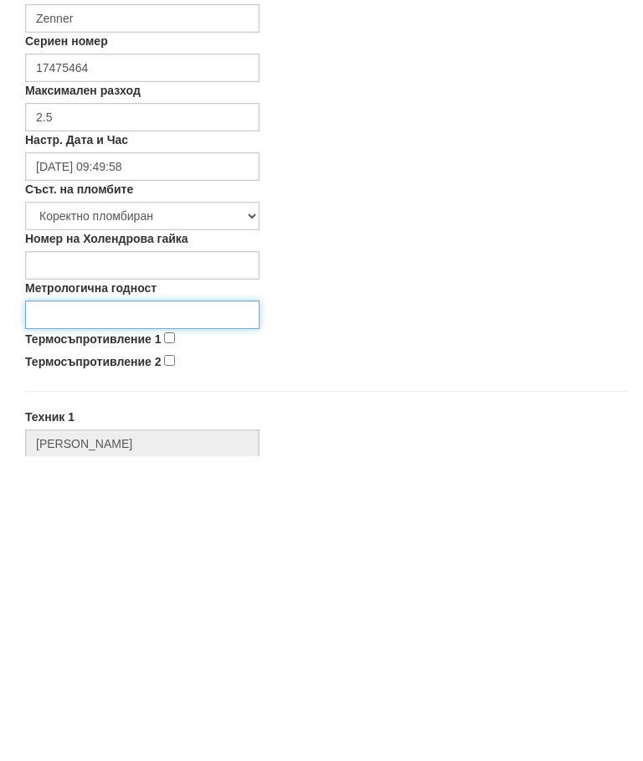
click at [73, 605] on input "Метрологична годност" at bounding box center [142, 619] width 234 height 28
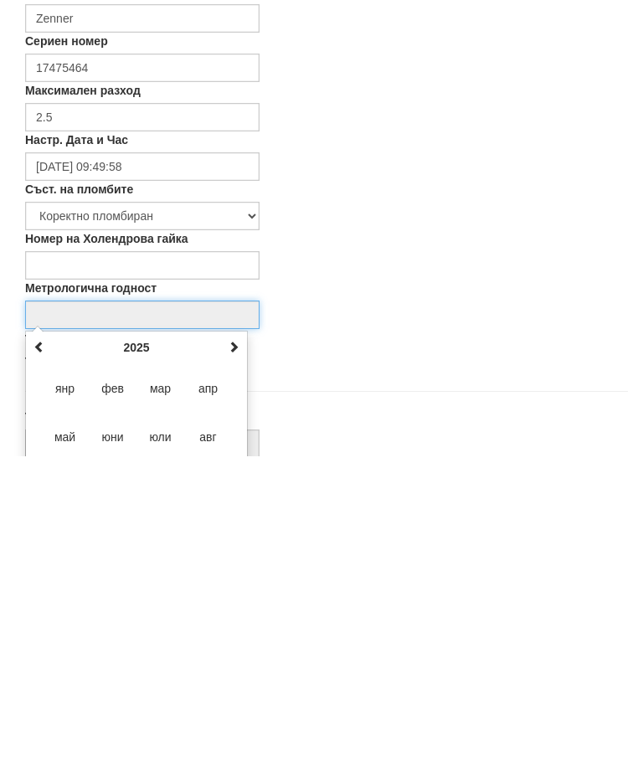
click at [233, 645] on span at bounding box center [234, 651] width 12 height 12
click at [230, 645] on span at bounding box center [234, 651] width 12 height 12
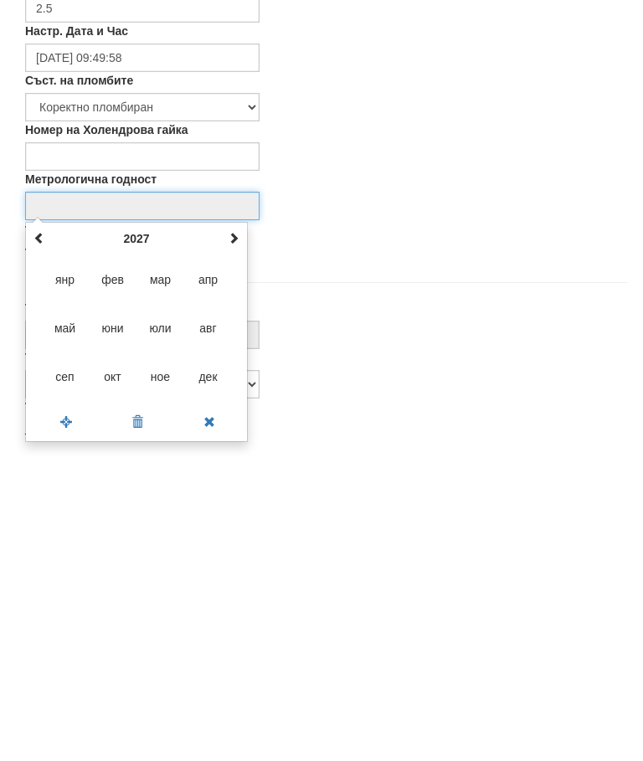
click at [202, 658] on span "дек" at bounding box center [208, 680] width 45 height 45
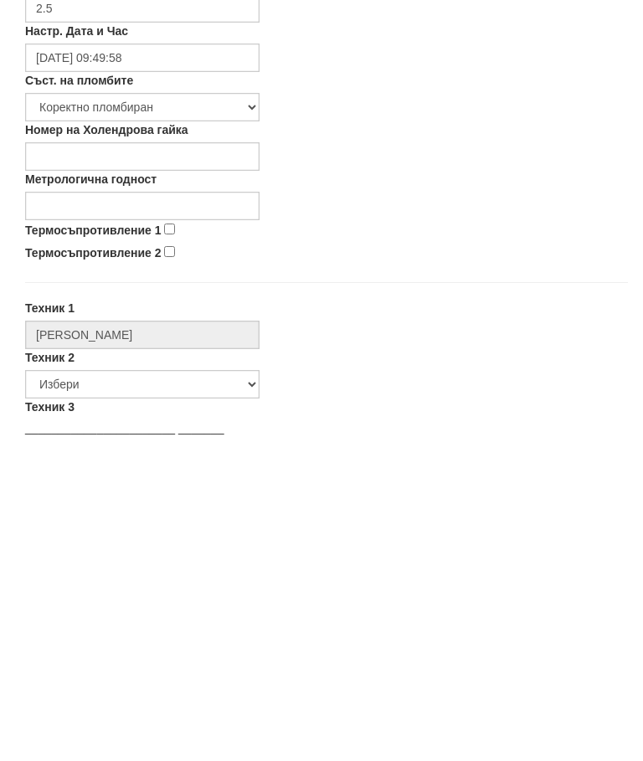
type input "12/2027"
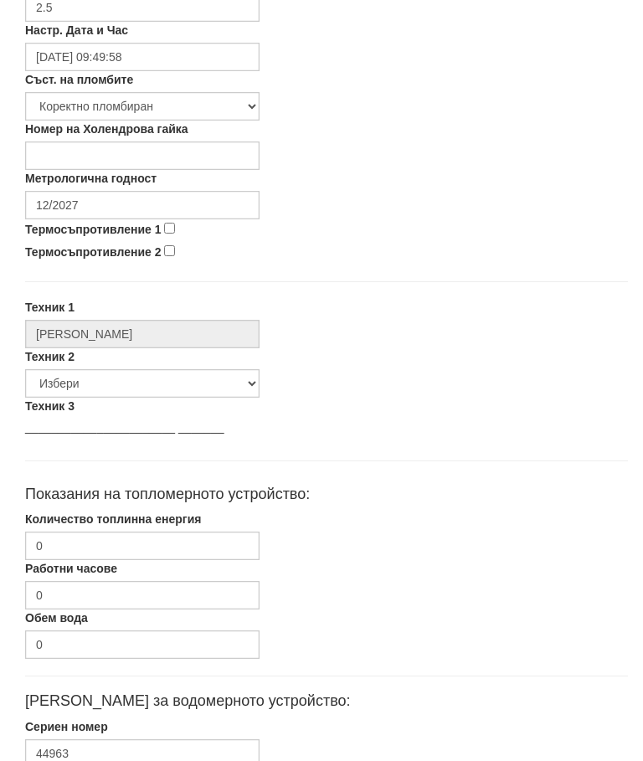
click at [170, 228] on input "Термосъпротивление 1" at bounding box center [169, 228] width 11 height 11
checkbox input "true"
click at [173, 256] on input "Термосъпротивление 2" at bounding box center [169, 251] width 11 height 11
checkbox input "true"
click at [86, 388] on select "Избери Недко Тодоров Дончо Дончев Георги Колчаков Илиян Любчев Христо Пенев Све…" at bounding box center [142, 384] width 234 height 28
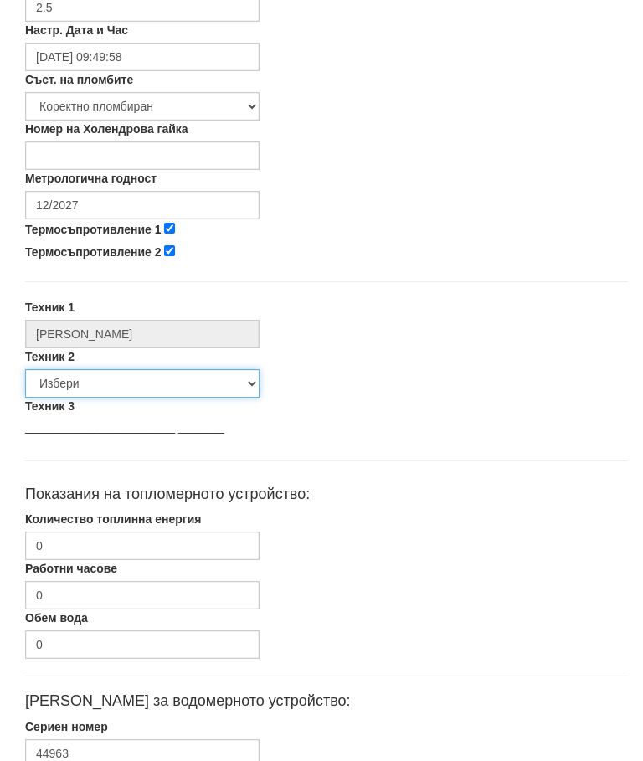
scroll to position [611, 0]
select select "00edca61-3213-4907-8f06-caa3b664f058"
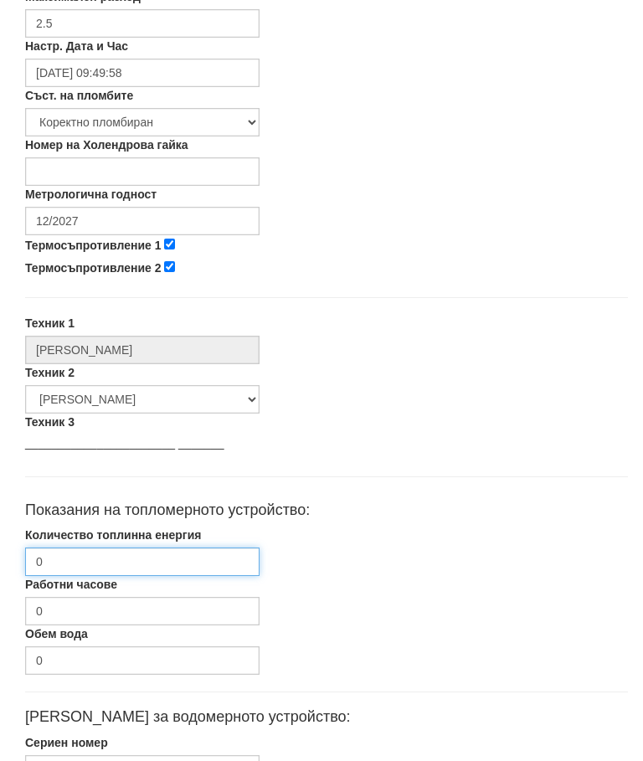
click at [102, 561] on input "0" at bounding box center [142, 561] width 234 height 28
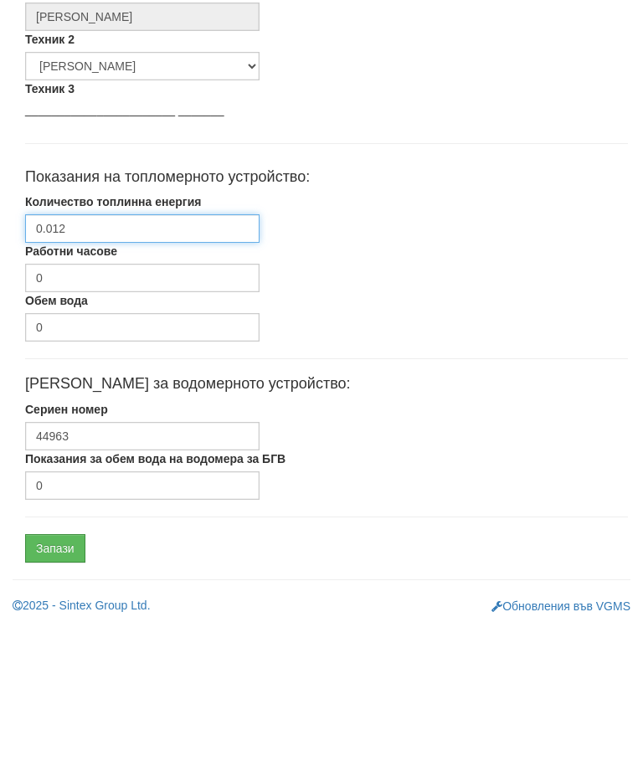
scroll to position [793, 0]
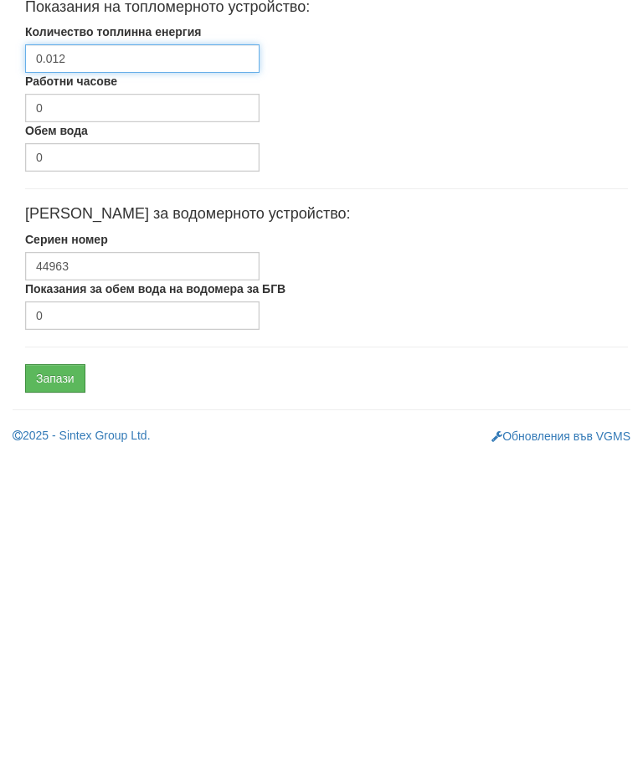
type input "0.012"
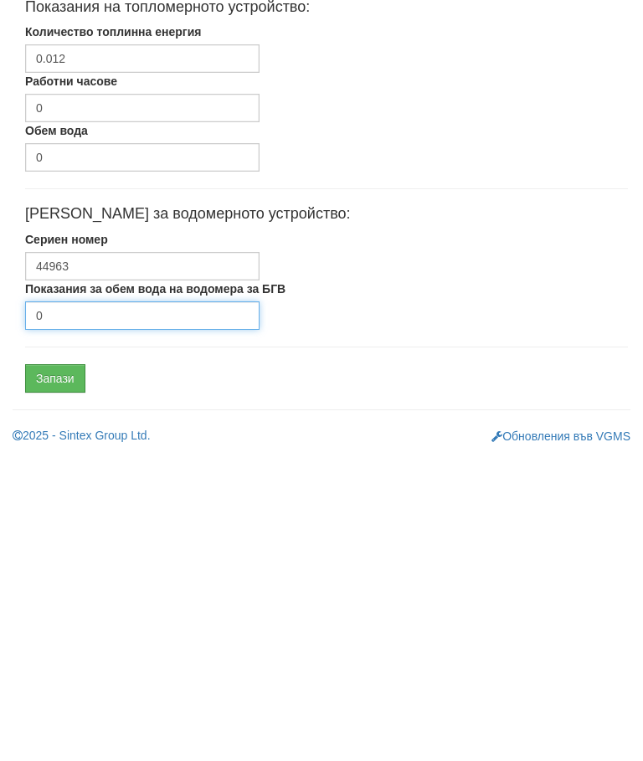
click at [100, 606] on input "0" at bounding box center [142, 620] width 234 height 28
type input "2103"
click at [58, 669] on input "Запази" at bounding box center [55, 683] width 60 height 28
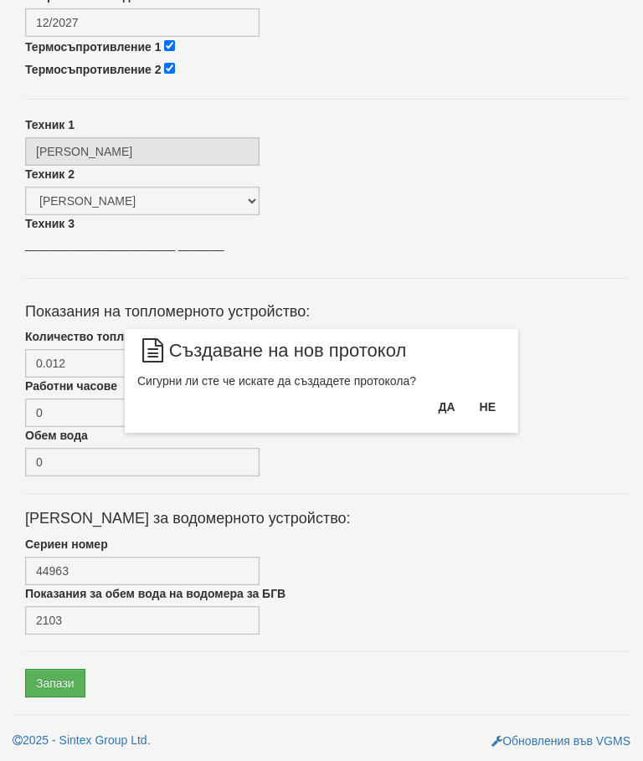
click at [446, 415] on button "Да" at bounding box center [446, 406] width 37 height 27
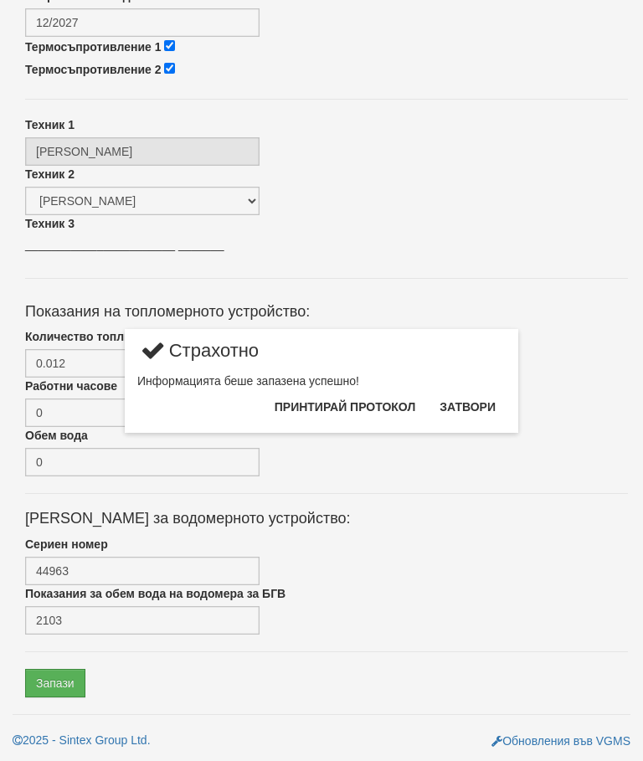
click at [481, 410] on button "Затвори" at bounding box center [467, 406] width 76 height 27
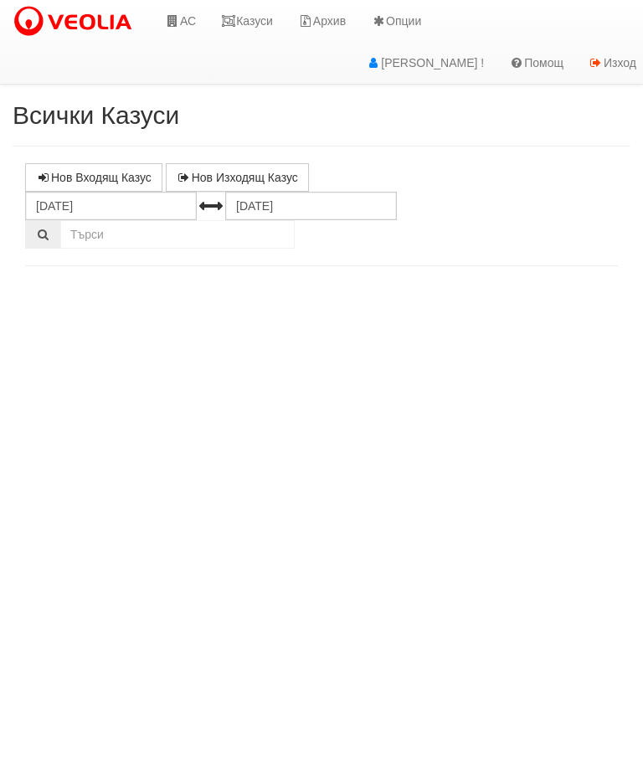
select select "10"
select select "1"
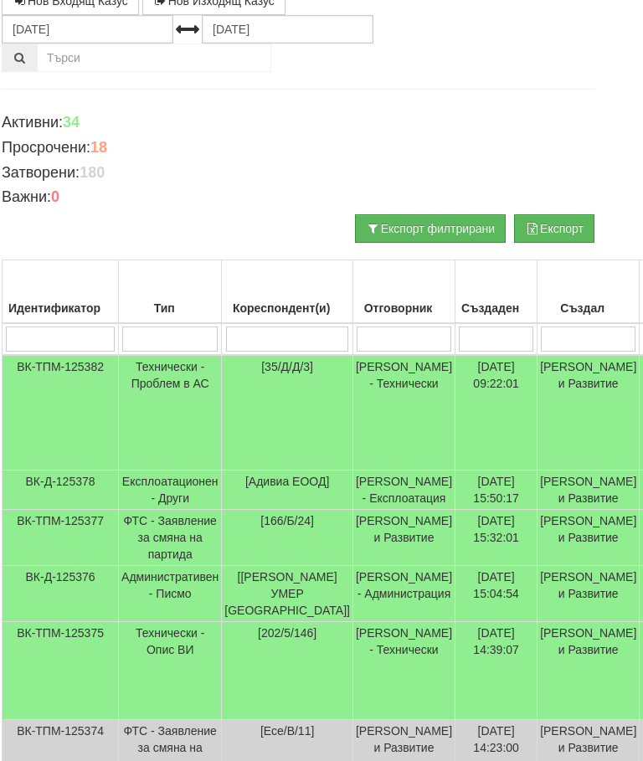
scroll to position [177, 0]
